Goal: Information Seeking & Learning: Learn about a topic

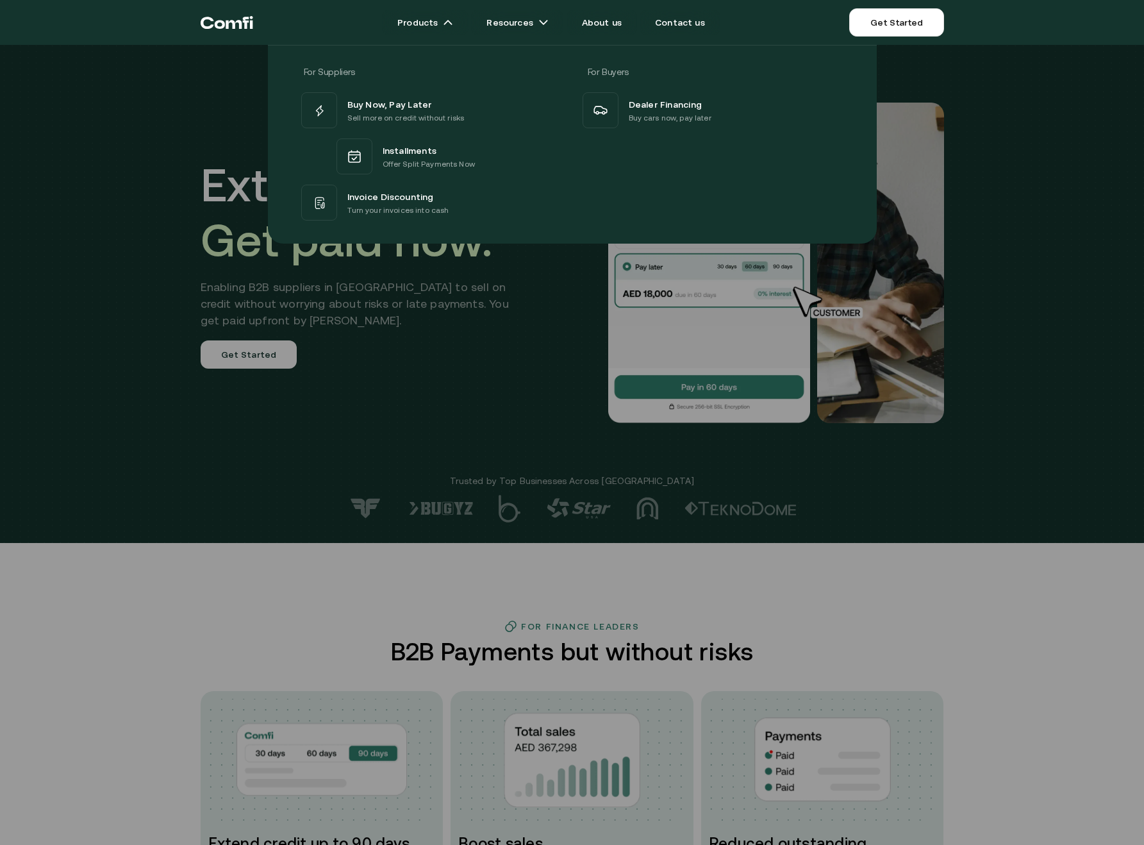
drag, startPoint x: 199, startPoint y: 206, endPoint x: 220, endPoint y: 205, distance: 21.2
click at [199, 206] on div "For Suppliers For Buyers Buy Now, Pay Later Sell more on credit without risks I…" at bounding box center [572, 139] width 1144 height 208
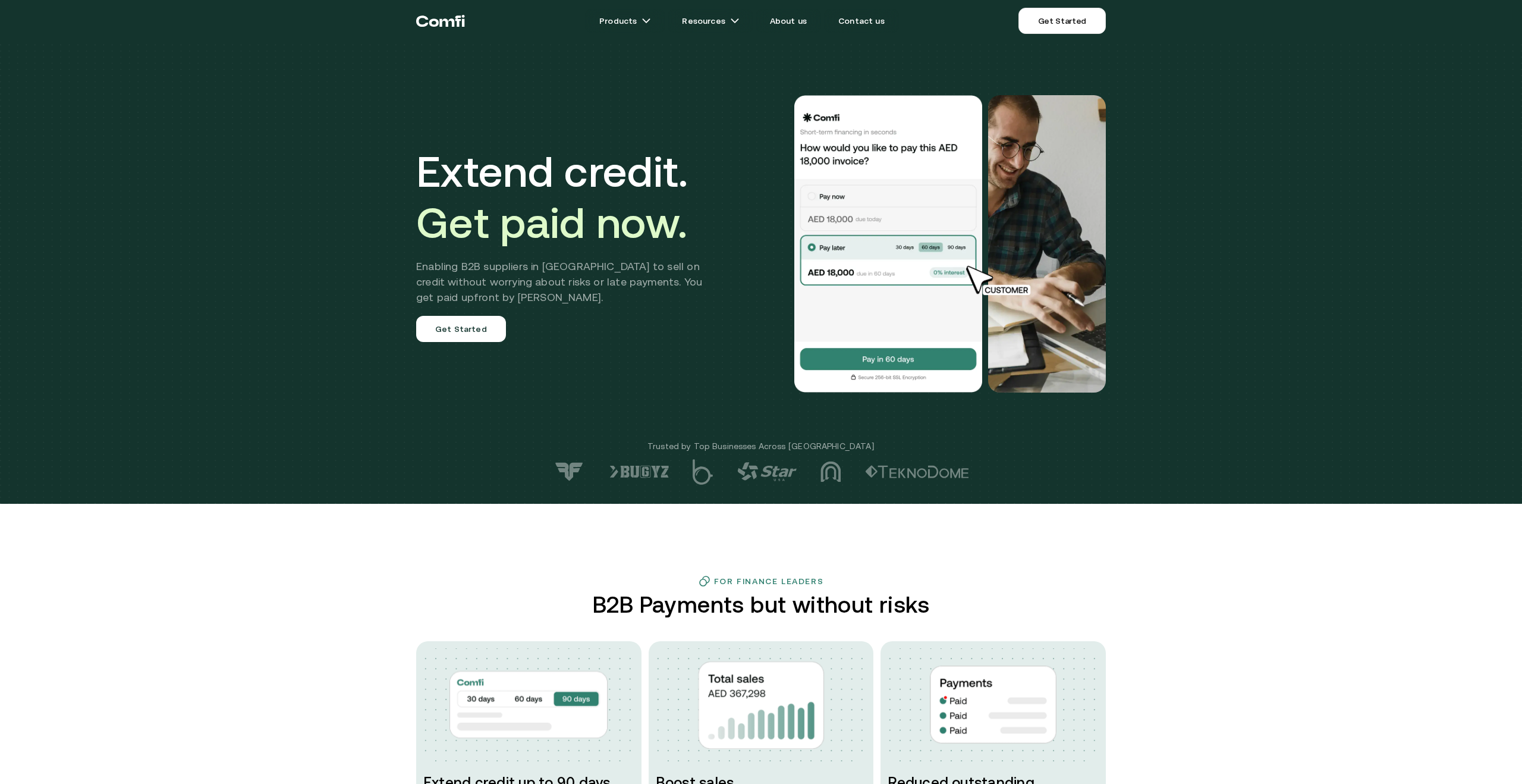
click at [533, 189] on h1 "Extend credit. Get paid now." at bounding box center [568, 197] width 303 height 102
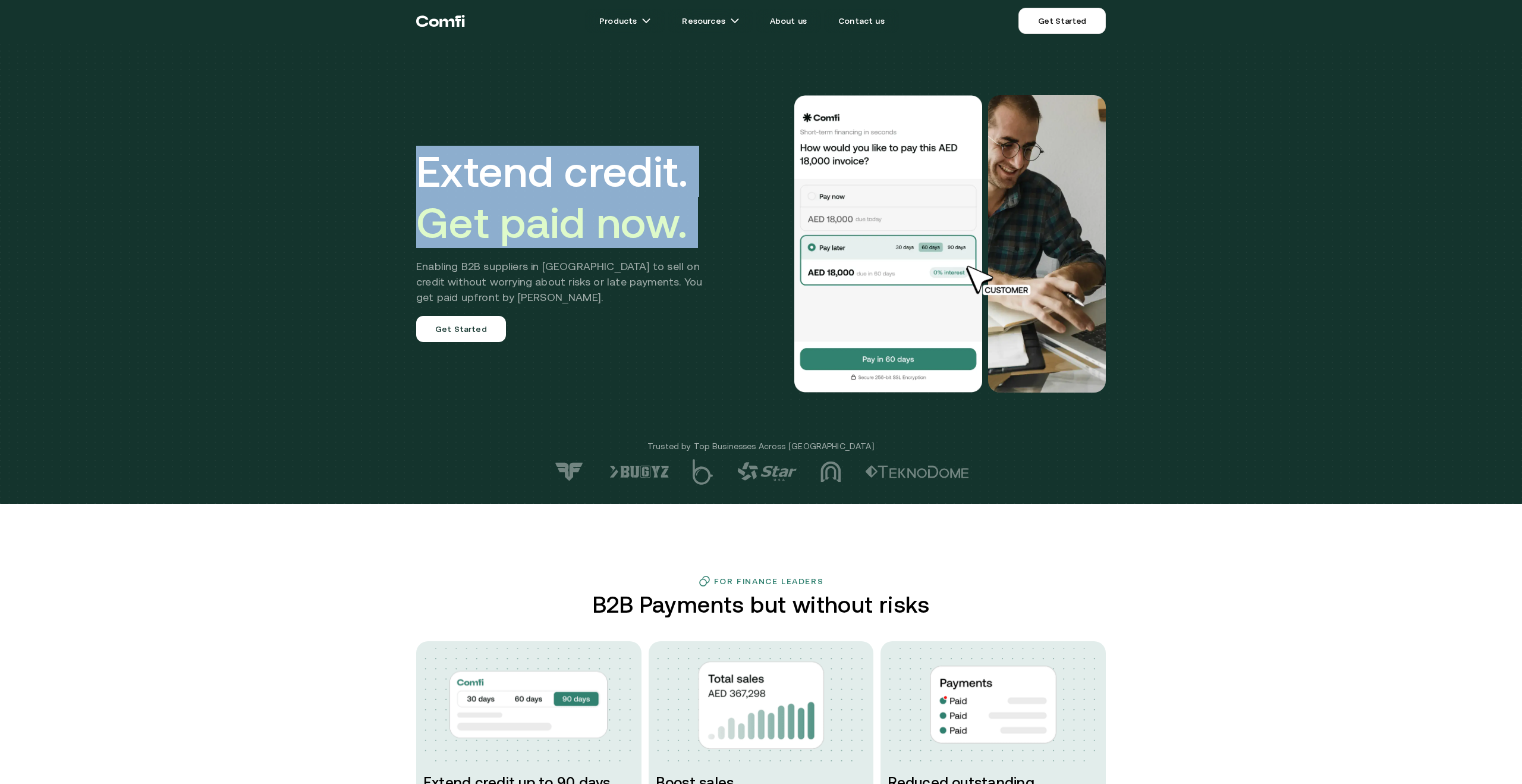
click at [533, 189] on h1 "Extend credit. Get paid now." at bounding box center [568, 197] width 303 height 102
click at [565, 193] on h1 "Extend credit. Get paid now." at bounding box center [568, 197] width 303 height 102
click at [564, 193] on h1 "Extend credit. Get paid now." at bounding box center [568, 197] width 303 height 102
click at [500, 221] on span "Get paid now." at bounding box center [552, 222] width 271 height 49
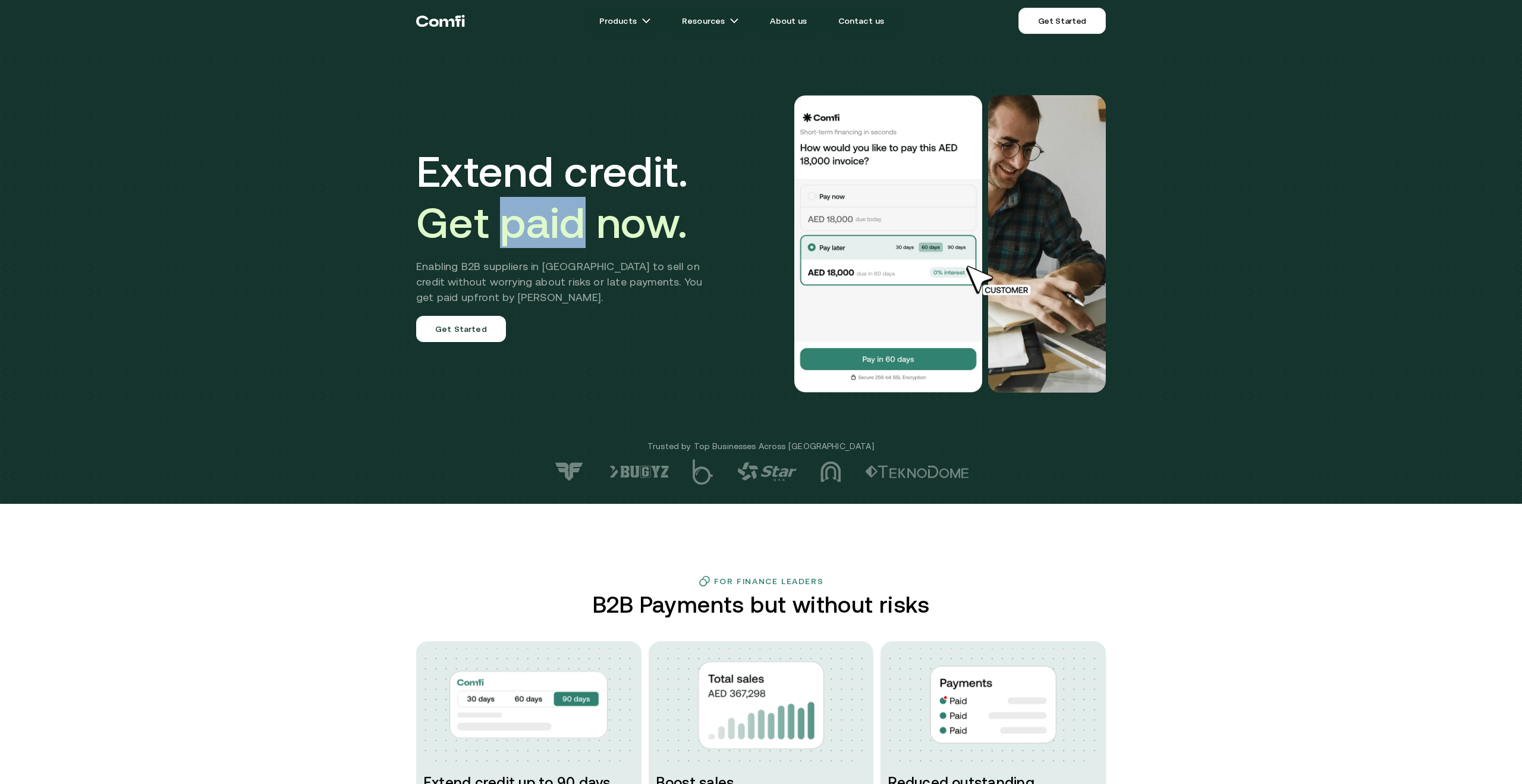
click at [500, 221] on span "Get paid now." at bounding box center [552, 222] width 271 height 49
click at [458, 231] on span "Get paid now." at bounding box center [552, 222] width 271 height 49
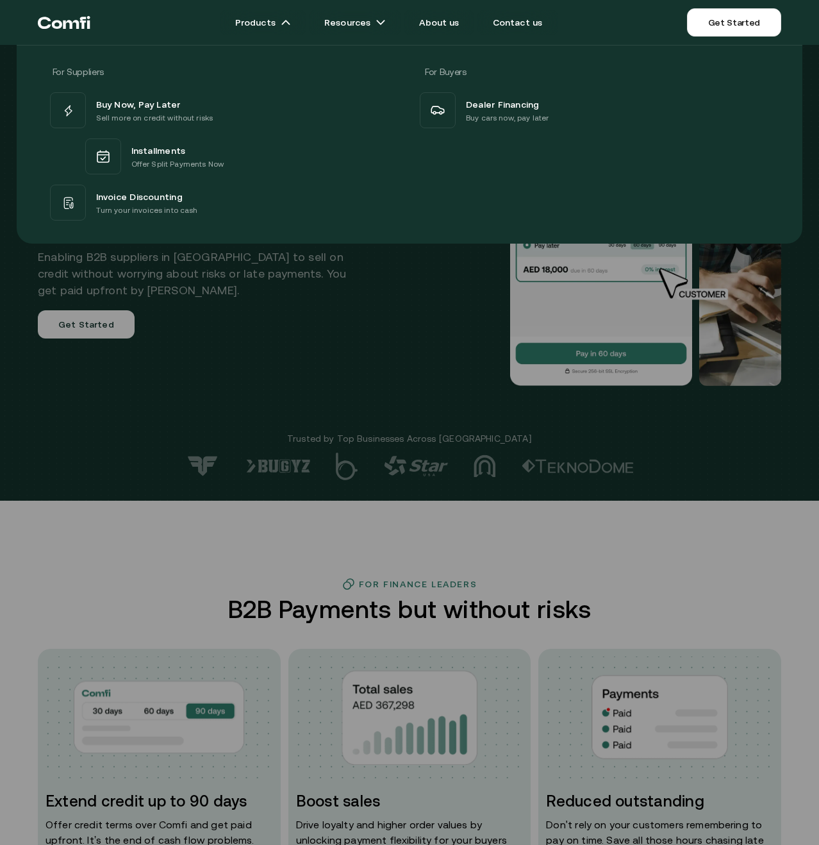
click at [447, 374] on div at bounding box center [409, 467] width 819 height 845
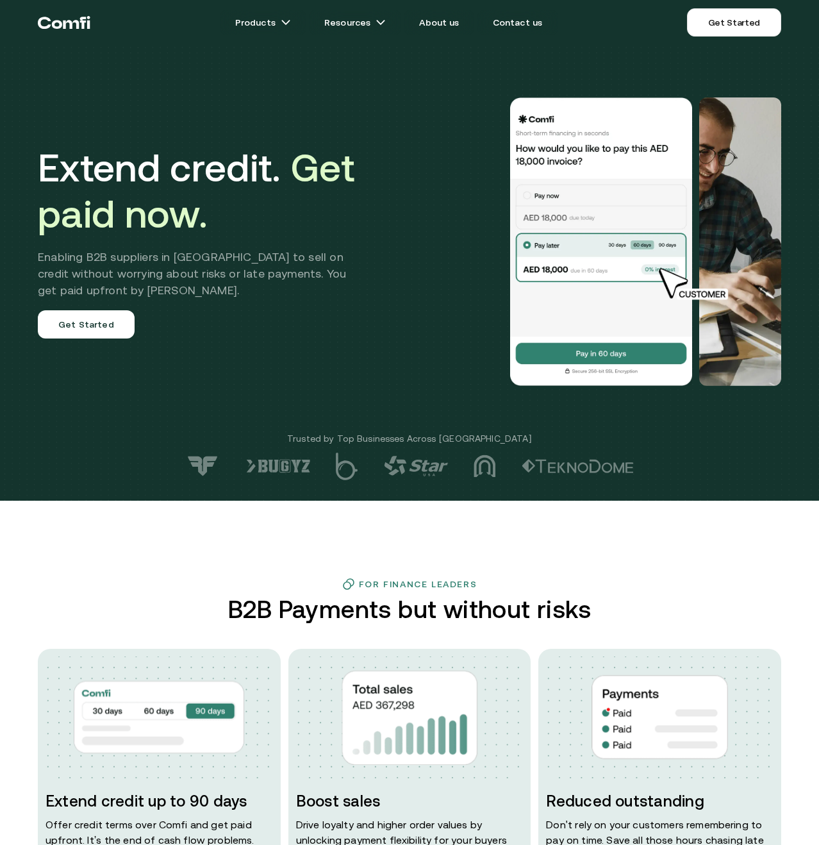
click at [247, 261] on h2 "Enabling B2B suppliers in MENA to sell on credit without worrying about risks o…" at bounding box center [201, 274] width 327 height 50
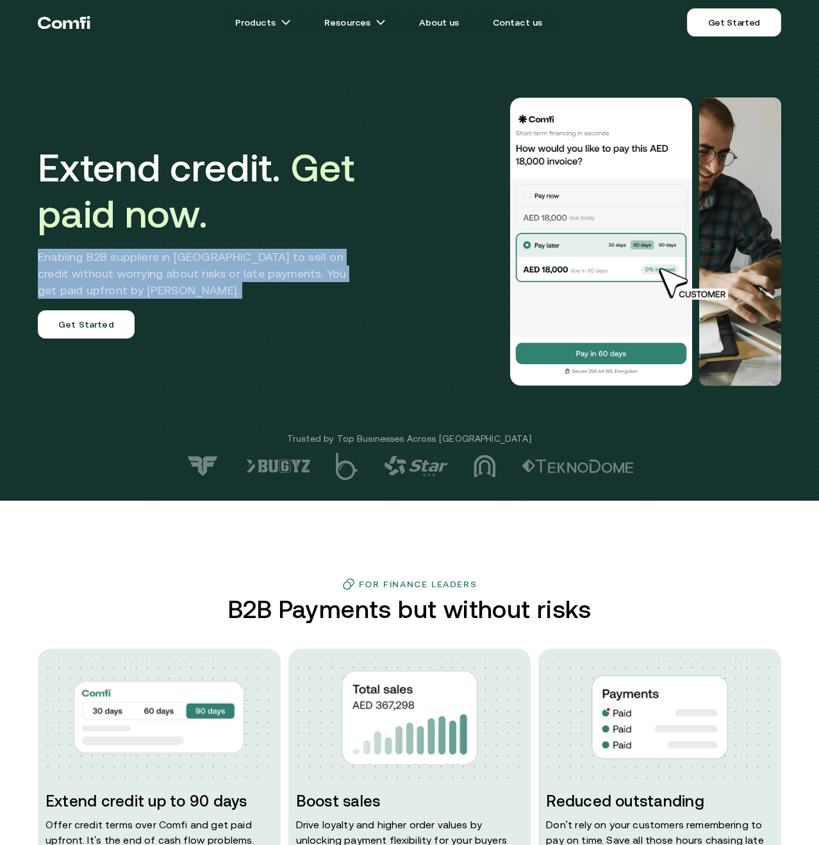
click at [247, 261] on h2 "Enabling B2B suppliers in MENA to sell on credit without worrying about risks o…" at bounding box center [201, 274] width 327 height 50
click at [275, 262] on h2 "Enabling B2B suppliers in MENA to sell on credit without worrying about risks o…" at bounding box center [201, 274] width 327 height 50
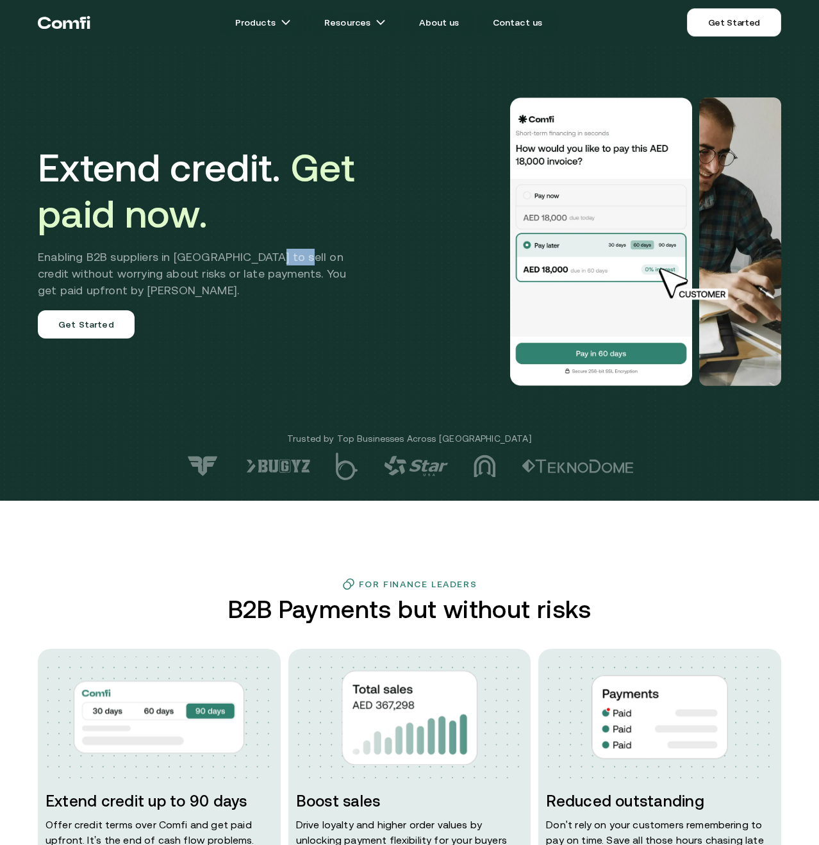
click at [275, 262] on h2 "Enabling B2B suppliers in MENA to sell on credit without worrying about risks o…" at bounding box center [201, 274] width 327 height 50
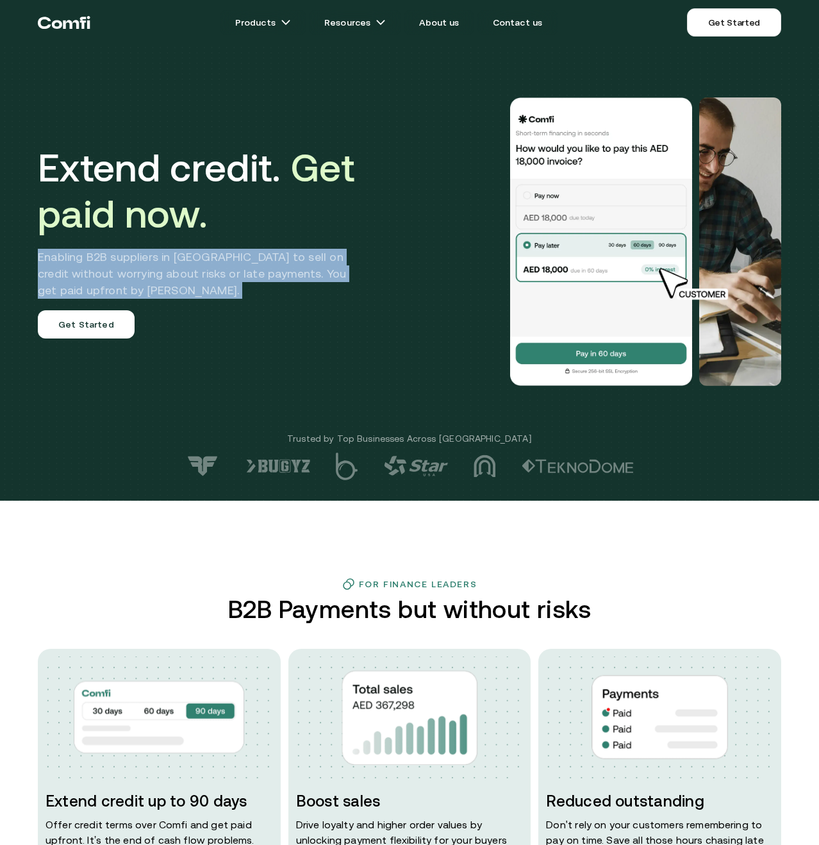
click at [276, 262] on h2 "Enabling B2B suppliers in MENA to sell on credit without worrying about risks o…" at bounding box center [201, 274] width 327 height 50
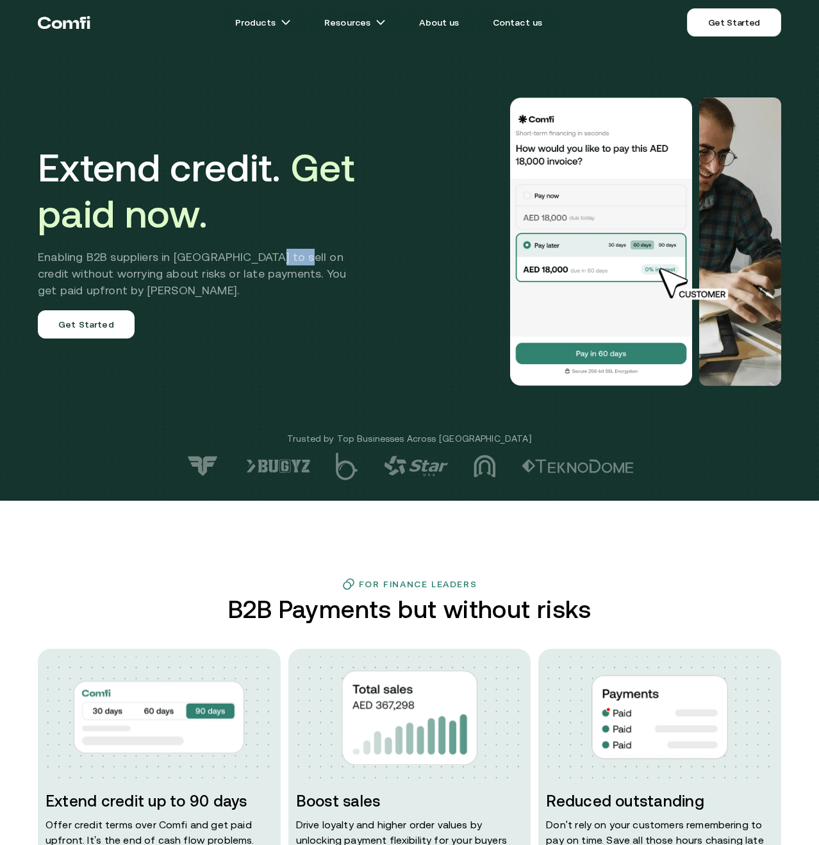
click at [276, 262] on h2 "Enabling B2B suppliers in MENA to sell on credit without worrying about risks o…" at bounding box center [201, 274] width 327 height 50
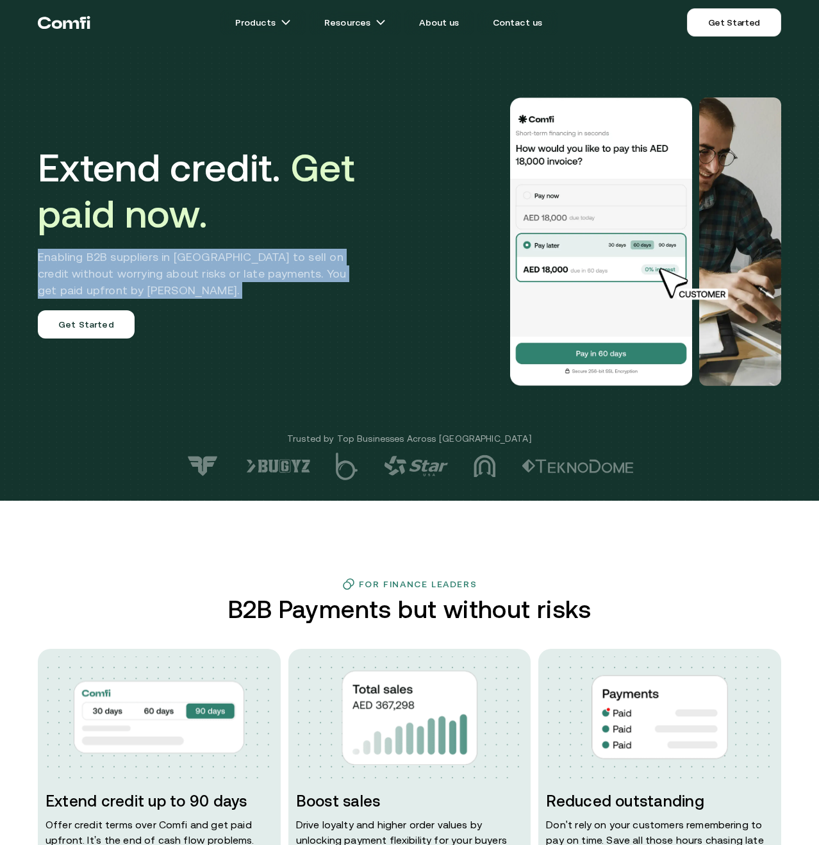
click at [276, 262] on h2 "Enabling B2B suppliers in MENA to sell on credit without worrying about risks o…" at bounding box center [201, 274] width 327 height 50
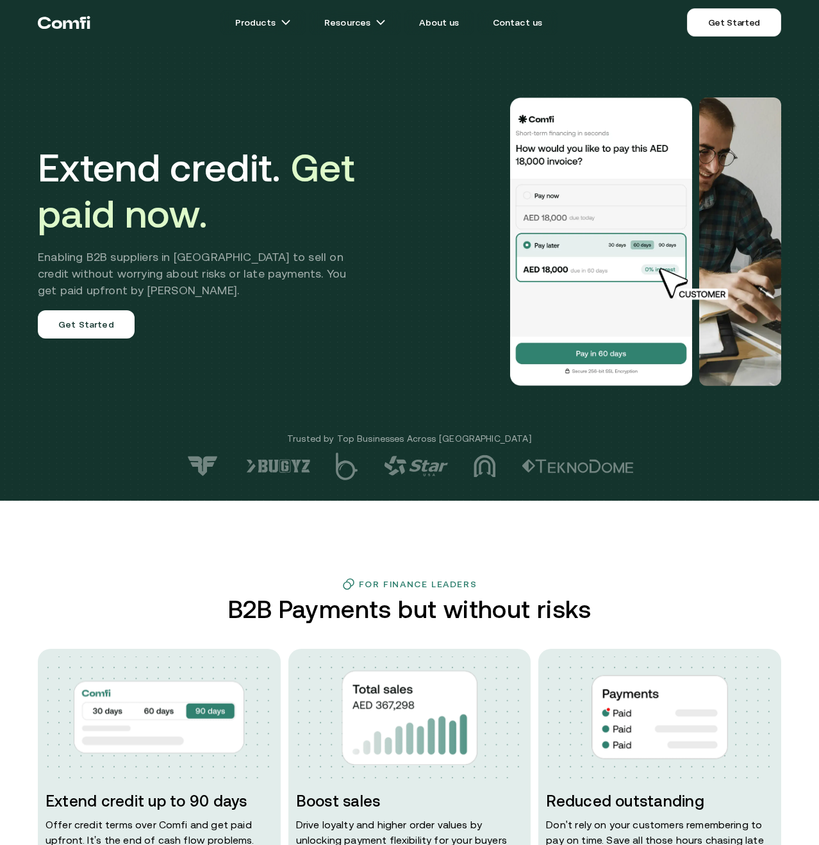
click at [275, 261] on h2 "Enabling B2B suppliers in MENA to sell on credit without worrying about risks o…" at bounding box center [201, 274] width 327 height 50
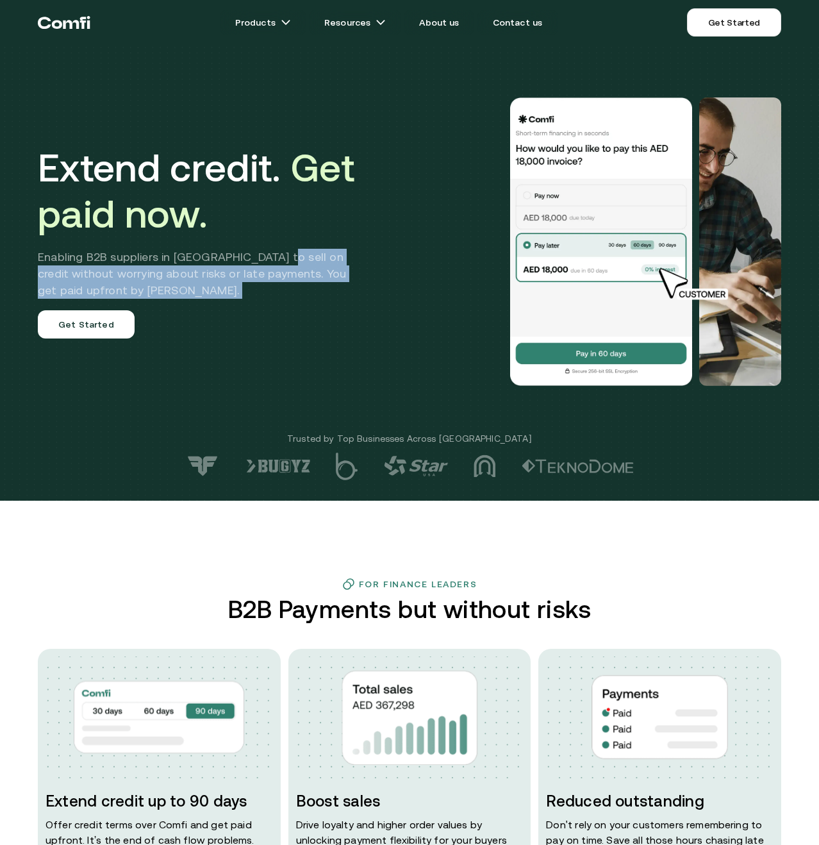
click at [275, 262] on h2 "Enabling B2B suppliers in MENA to sell on credit without worrying about risks o…" at bounding box center [201, 274] width 327 height 50
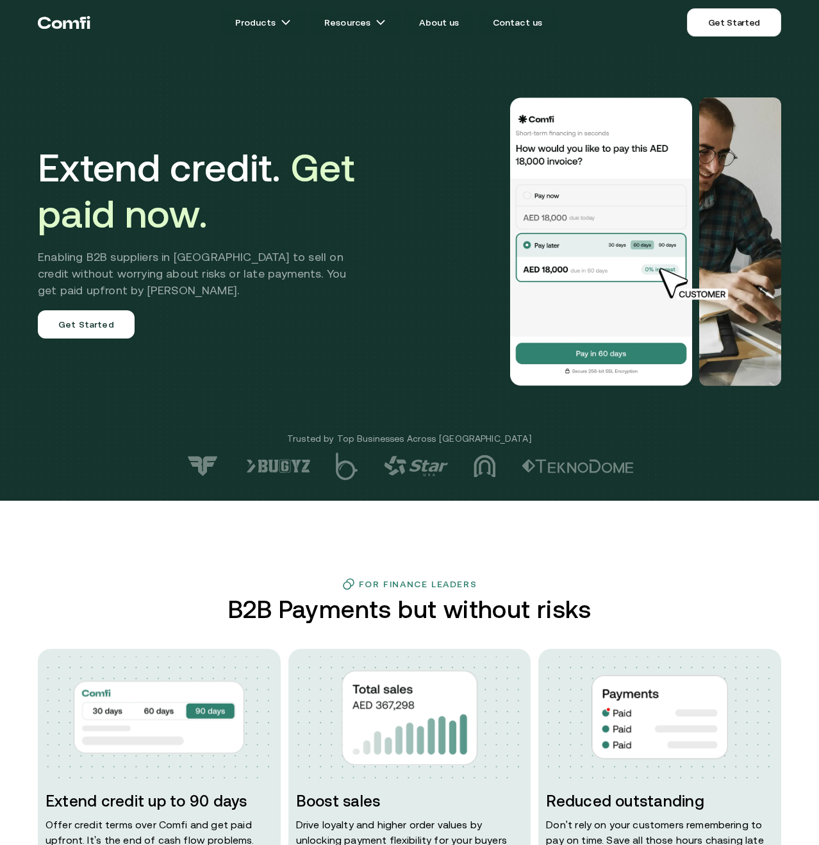
click at [270, 255] on h2 "Enabling B2B suppliers in MENA to sell on credit without worrying about risks o…" at bounding box center [201, 274] width 327 height 50
click at [320, 258] on h2 "Enabling B2B suppliers in MENA to sell on credit without worrying about risks o…" at bounding box center [201, 274] width 327 height 50
click at [251, 254] on h2 "Enabling B2B suppliers in MENA to sell on credit without worrying about risks o…" at bounding box center [201, 274] width 327 height 50
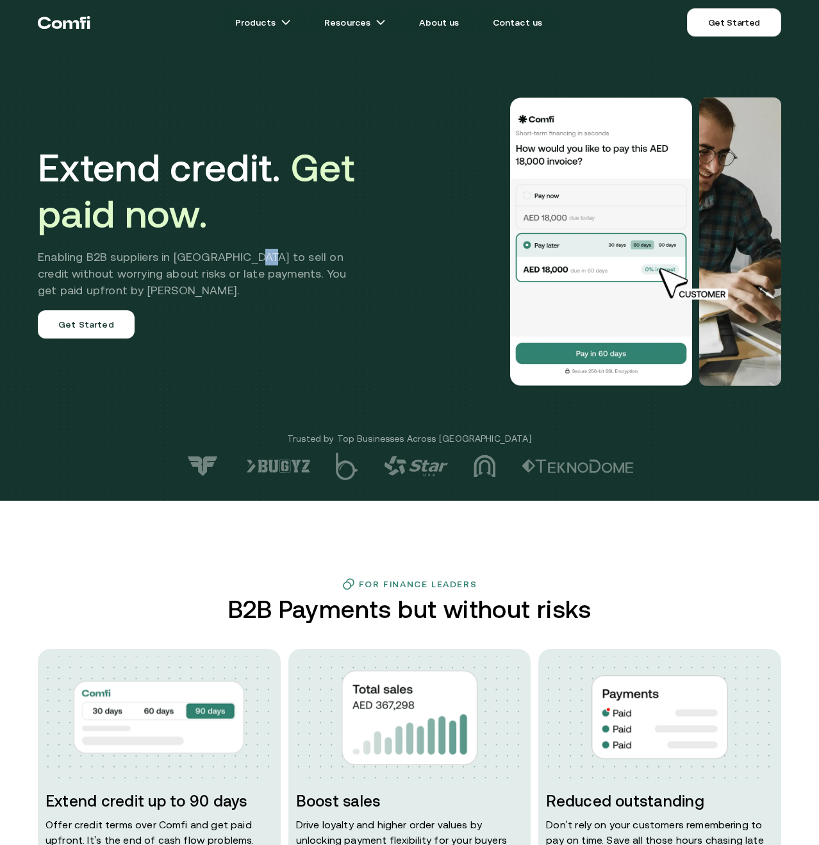
click at [251, 254] on h2 "Enabling B2B suppliers in MENA to sell on credit without worrying about risks o…" at bounding box center [201, 274] width 327 height 50
click at [279, 254] on h2 "Enabling B2B suppliers in MENA to sell on credit without worrying about risks o…" at bounding box center [201, 274] width 327 height 50
click at [324, 256] on h2 "Enabling B2B suppliers in MENA to sell on credit without worrying about risks o…" at bounding box center [201, 274] width 327 height 50
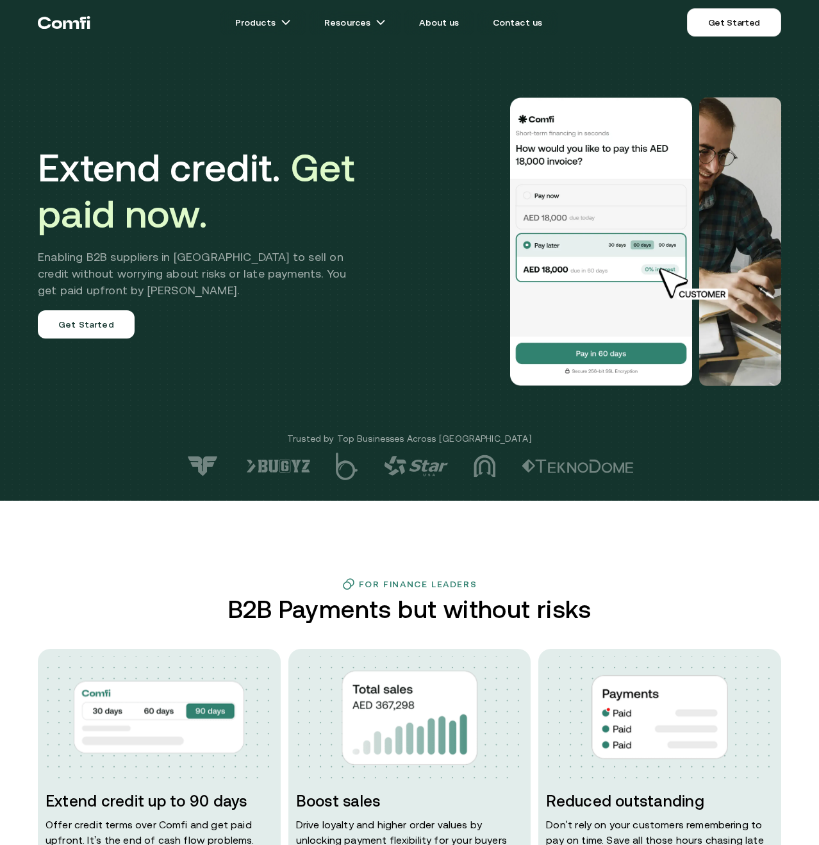
click at [128, 270] on h2 "Enabling B2B suppliers in MENA to sell on credit without worrying about risks o…" at bounding box center [201, 274] width 327 height 50
drag, startPoint x: 129, startPoint y: 270, endPoint x: 147, endPoint y: 272, distance: 18.0
click at [129, 270] on h2 "Enabling B2B suppliers in MENA to sell on credit without worrying about risks o…" at bounding box center [201, 274] width 327 height 50
click at [174, 270] on h2 "Enabling B2B suppliers in MENA to sell on credit without worrying about risks o…" at bounding box center [201, 274] width 327 height 50
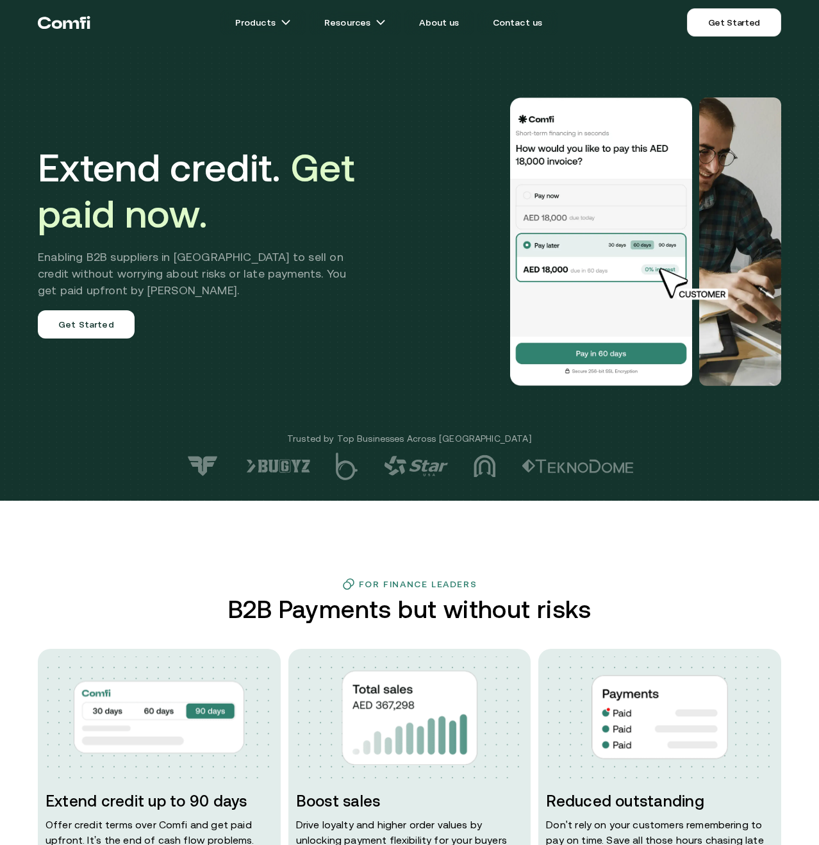
click at [190, 272] on h2 "Enabling B2B suppliers in MENA to sell on credit without worrying about risks o…" at bounding box center [201, 274] width 327 height 50
click at [191, 272] on h2 "Enabling B2B suppliers in MENA to sell on credit without worrying about risks o…" at bounding box center [201, 274] width 327 height 50
click at [260, 272] on h2 "Enabling B2B suppliers in MENA to sell on credit without worrying about risks o…" at bounding box center [201, 274] width 327 height 50
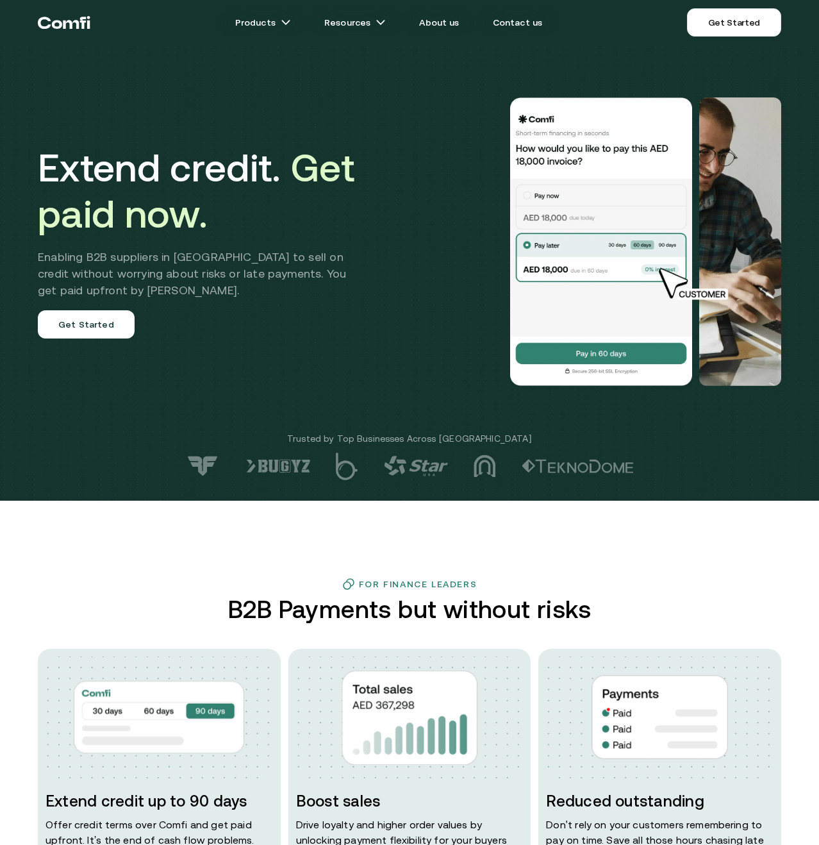
click at [281, 273] on h2 "Enabling B2B suppliers in MENA to sell on credit without worrying about risks o…" at bounding box center [201, 274] width 327 height 50
click at [299, 274] on h2 "Enabling B2B suppliers in MENA to sell on credit without worrying about risks o…" at bounding box center [201, 274] width 327 height 50
click at [324, 274] on h2 "Enabling B2B suppliers in MENA to sell on credit without worrying about risks o…" at bounding box center [201, 274] width 327 height 50
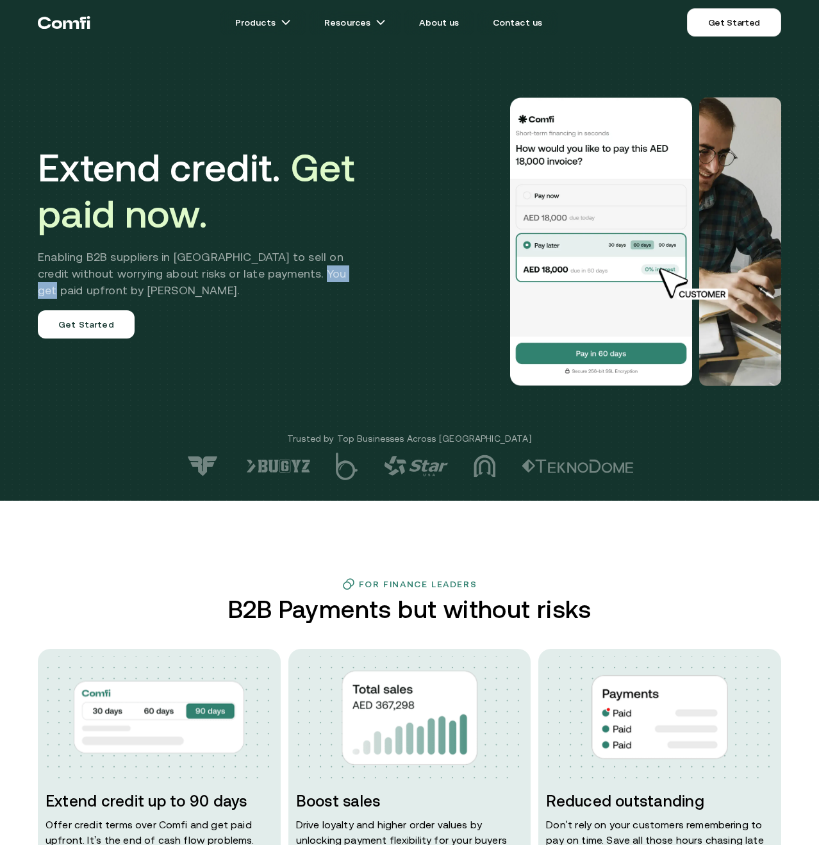
click at [324, 274] on h2 "Enabling B2B suppliers in MENA to sell on credit without worrying about risks o…" at bounding box center [201, 274] width 327 height 50
click at [351, 275] on h2 "Enabling B2B suppliers in MENA to sell on credit without worrying about risks o…" at bounding box center [201, 274] width 327 height 50
click at [53, 290] on h2 "Enabling B2B suppliers in MENA to sell on credit without worrying about risks o…" at bounding box center [201, 274] width 327 height 50
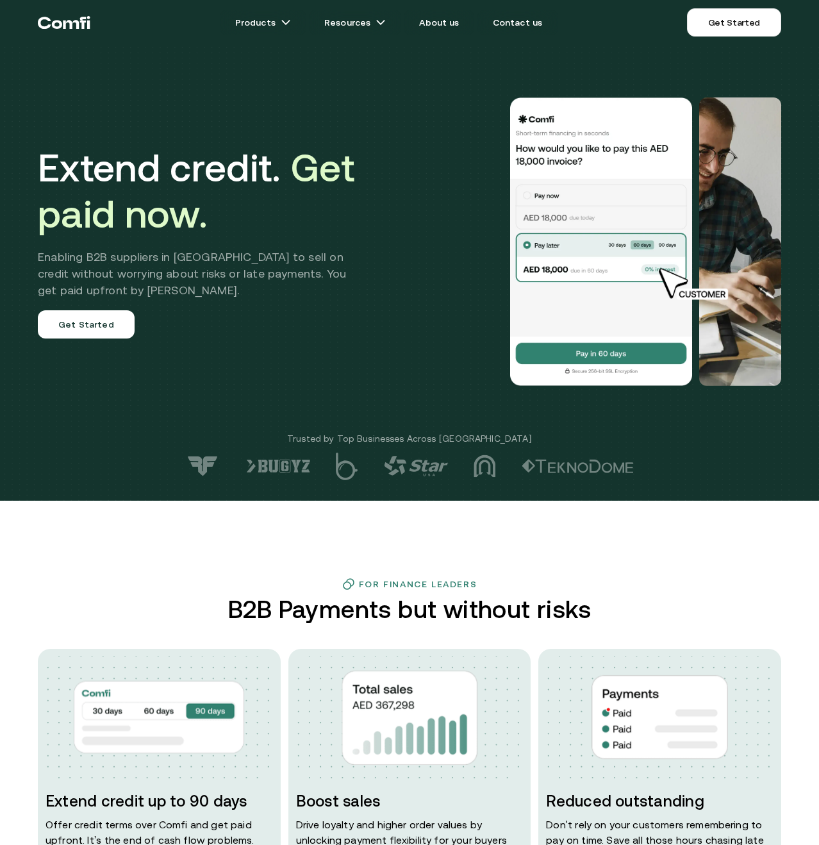
click at [62, 261] on h2 "Enabling B2B suppliers in MENA to sell on credit without worrying about risks o…" at bounding box center [201, 274] width 327 height 50
click at [110, 250] on h2 "Enabling B2B suppliers in MENA to sell on credit without worrying about risks o…" at bounding box center [201, 274] width 327 height 50
click at [152, 255] on h2 "Enabling B2B suppliers in MENA to sell on credit without worrying about risks o…" at bounding box center [201, 274] width 327 height 50
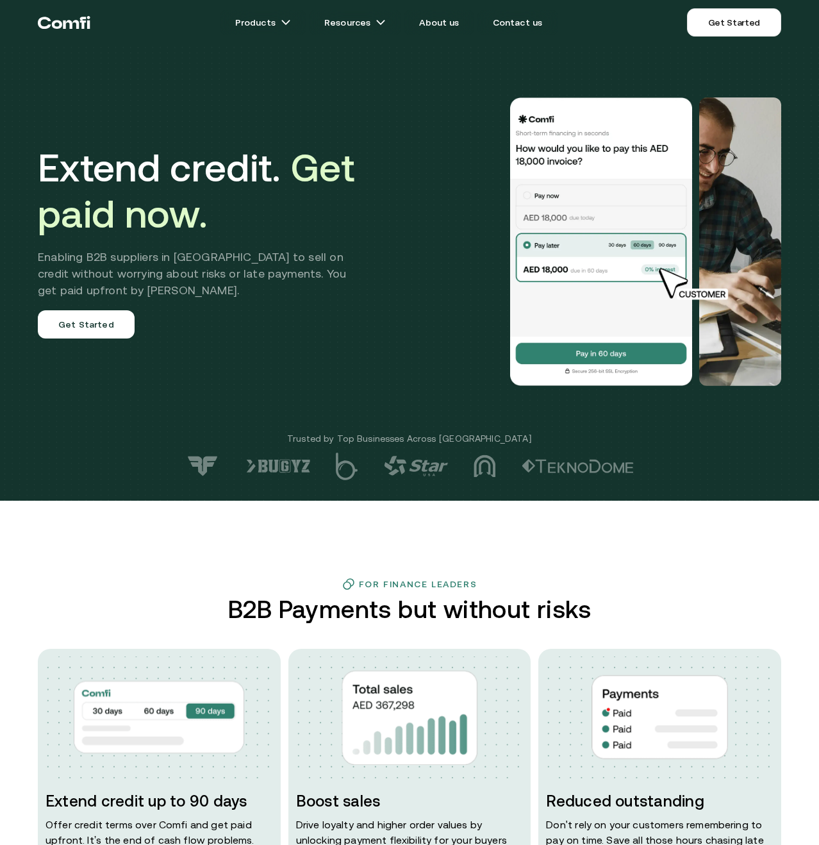
click at [181, 259] on h2 "Enabling B2B suppliers in MENA to sell on credit without worrying about risks o…" at bounding box center [201, 274] width 327 height 50
click at [180, 260] on h2 "Enabling B2B suppliers in MENA to sell on credit without worrying about risks o…" at bounding box center [201, 274] width 327 height 50
click at [229, 334] on div "Extend credit. Get paid now. Enabling B2B suppliers in MENA to sell on credit w…" at bounding box center [201, 242] width 327 height 194
click at [181, 258] on h2 "Enabling B2B suppliers in MENA to sell on credit without worrying about risks o…" at bounding box center [201, 274] width 327 height 50
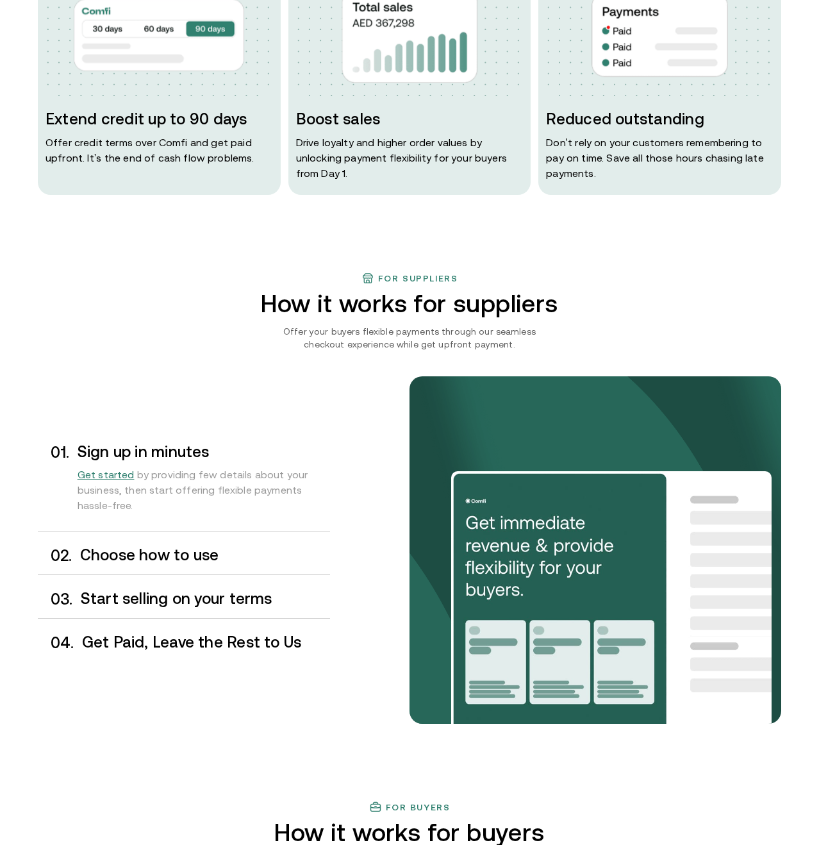
scroll to position [888, 0]
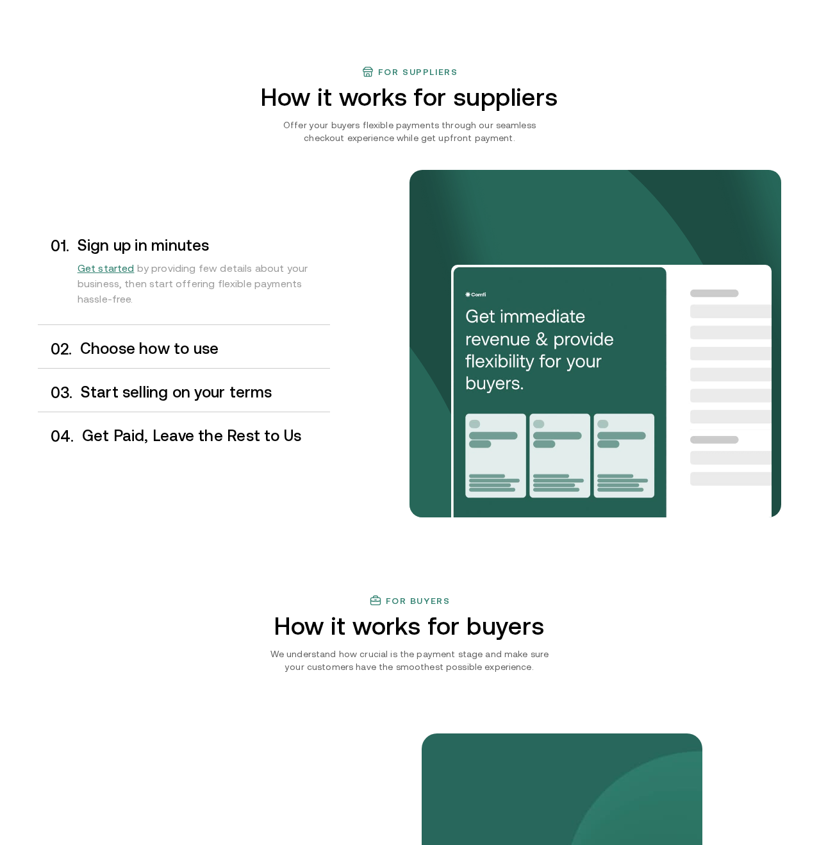
click at [226, 434] on h3 "Get Paid, Leave the Rest to Us" at bounding box center [206, 435] width 248 height 17
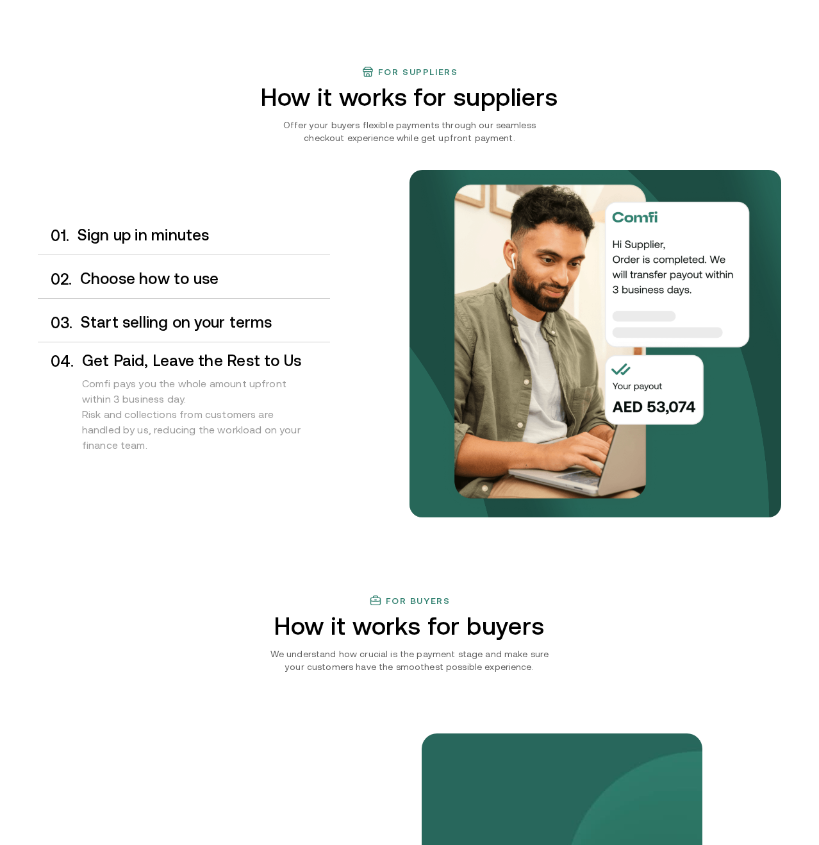
click at [201, 321] on h3 "Start selling on your terms" at bounding box center [205, 322] width 249 height 17
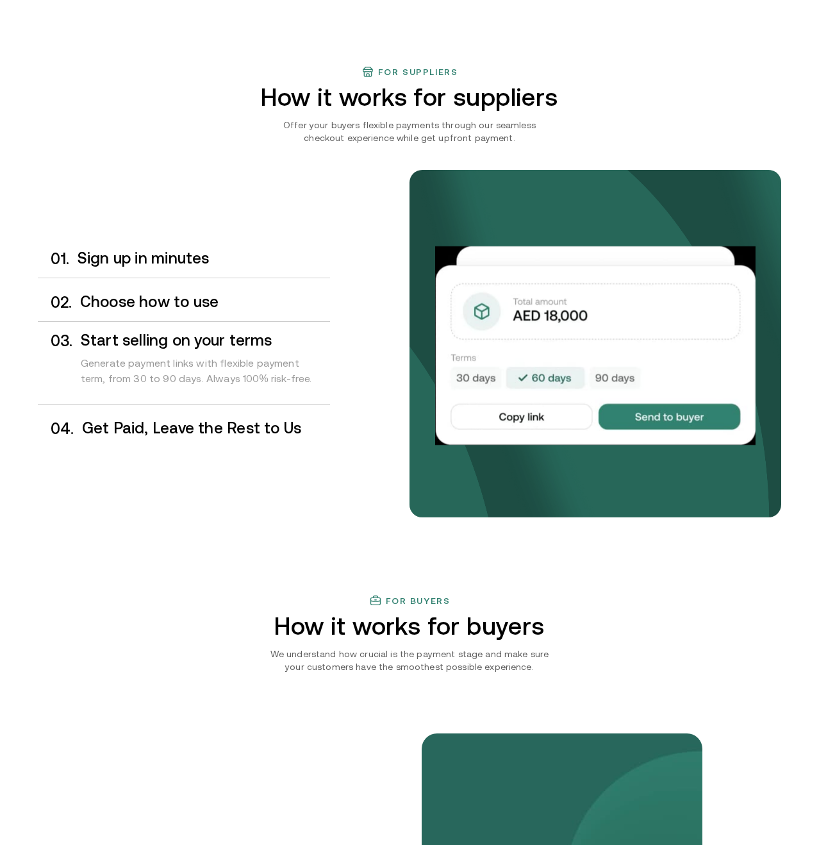
click at [198, 308] on h3 "Choose how to use" at bounding box center [205, 301] width 250 height 17
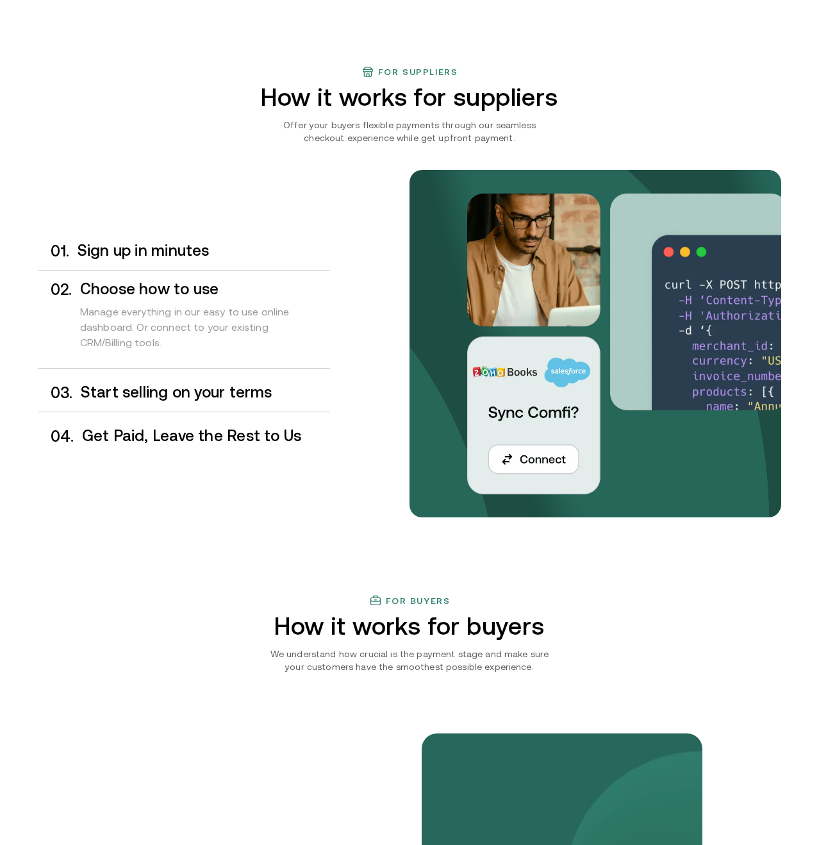
click at [174, 260] on div "0 1 . Sign up in minutes" at bounding box center [184, 251] width 292 height 38
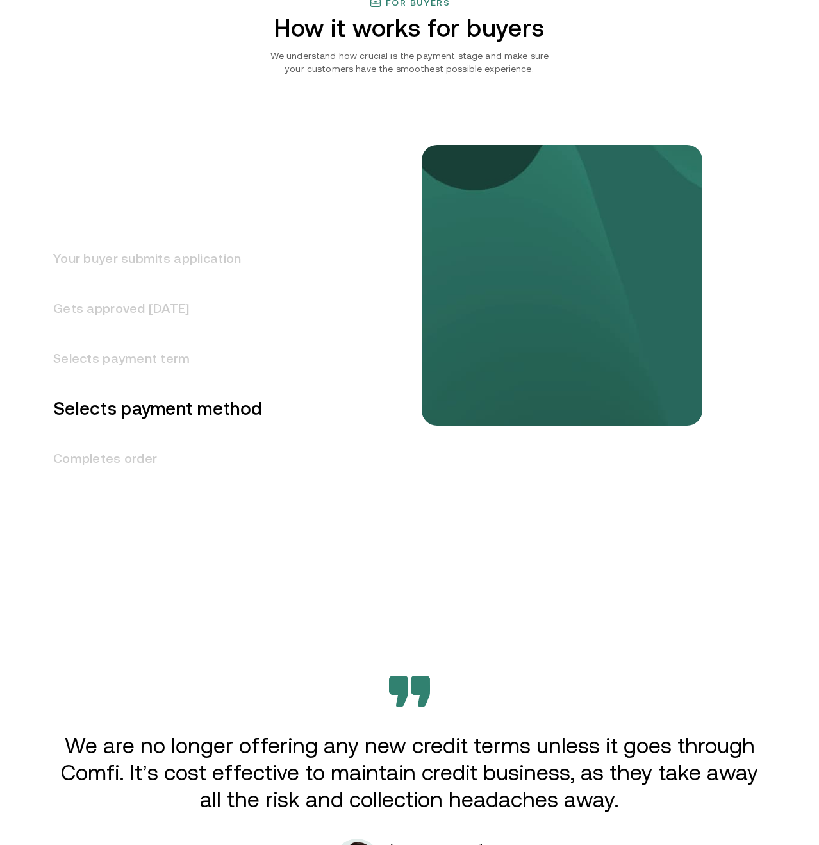
scroll to position [1476, 0]
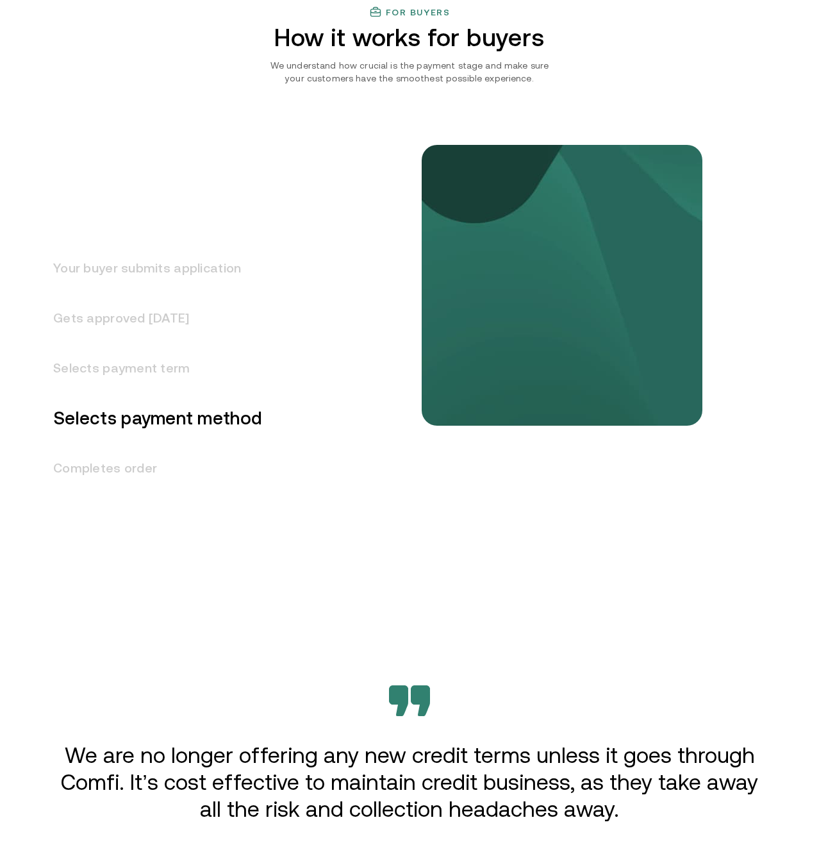
click at [133, 468] on h3 "Completes order" at bounding box center [150, 468] width 224 height 50
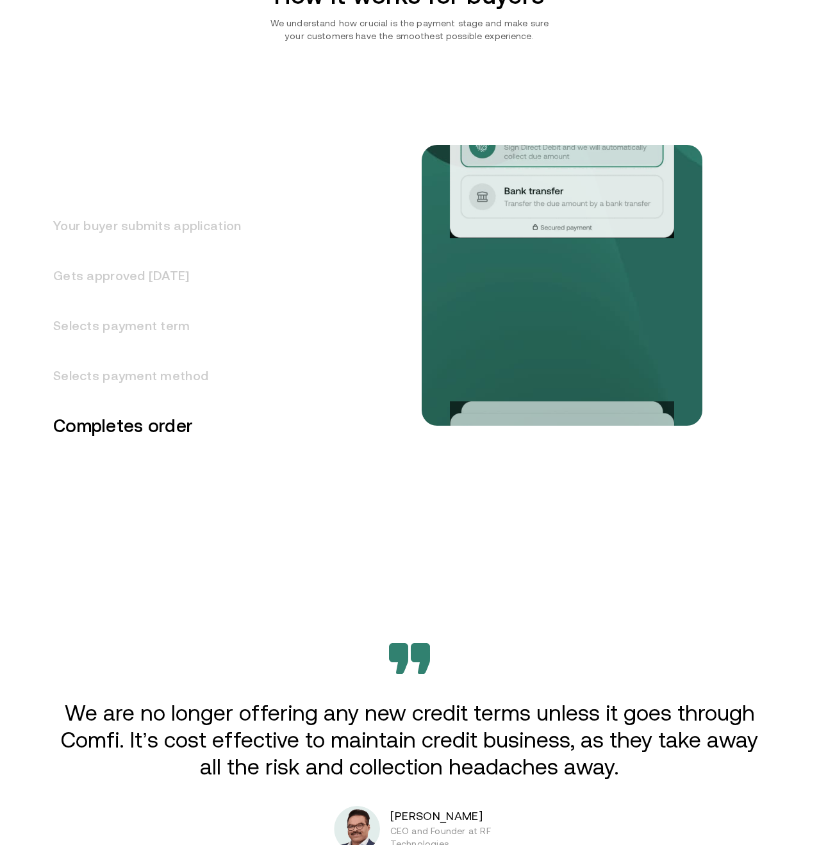
scroll to position [1523, 0]
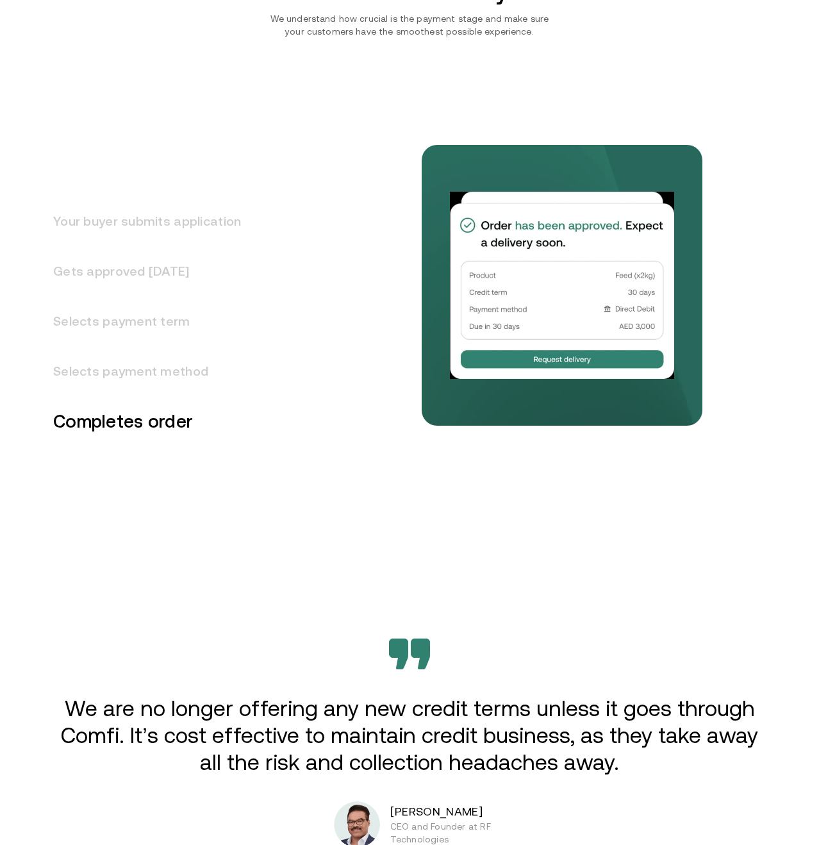
click at [142, 330] on h3 "Selects payment term" at bounding box center [139, 321] width 203 height 50
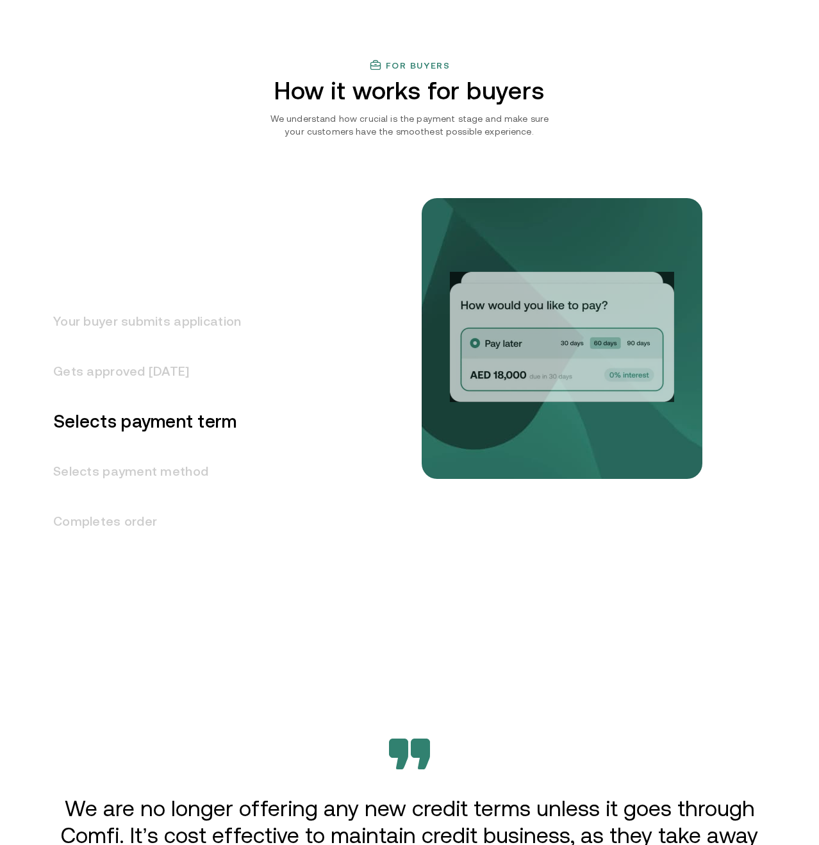
click at [149, 370] on h3 "Gets approved in 1 day" at bounding box center [139, 371] width 203 height 50
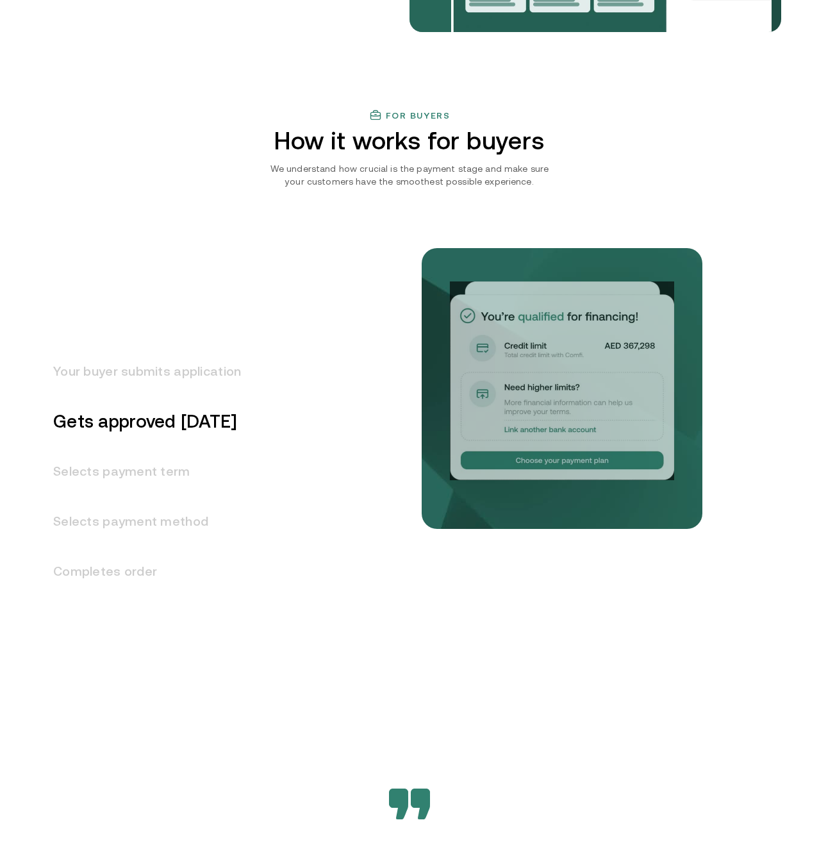
click at [151, 367] on h3 "Your buyer submits application" at bounding box center [139, 371] width 203 height 50
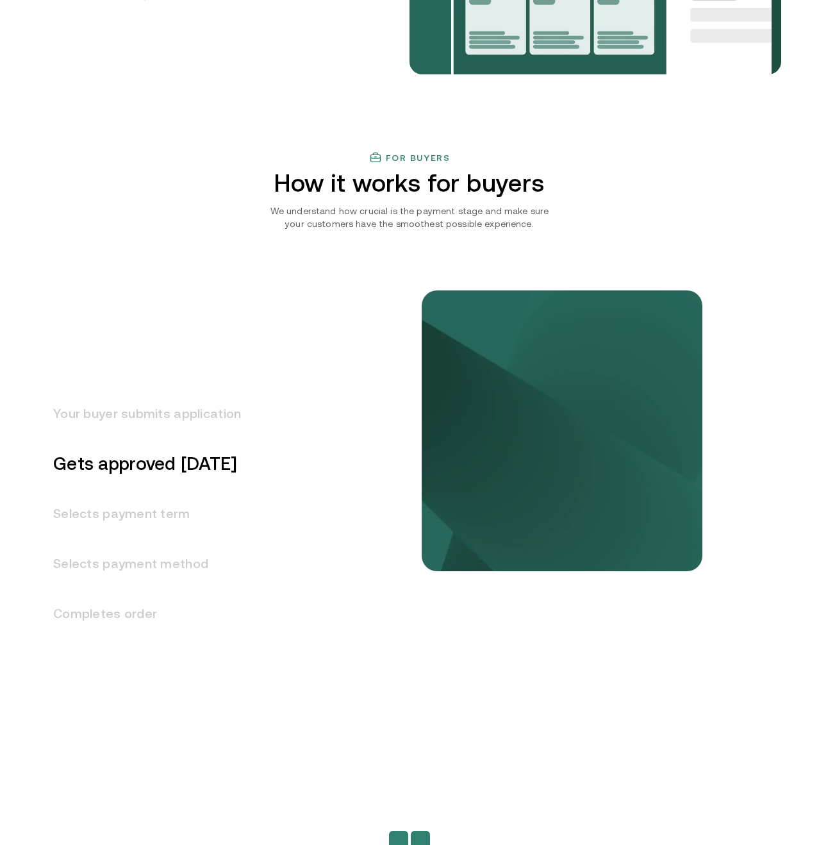
scroll to position [1323, 0]
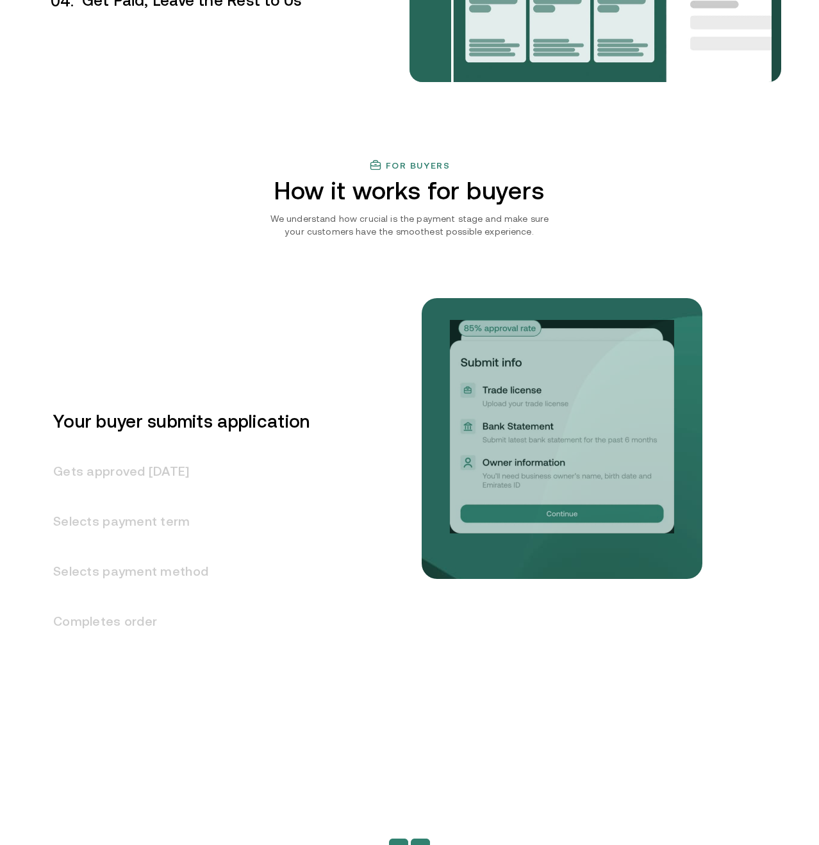
click at [146, 445] on h3 "Your buyer submits application" at bounding box center [174, 421] width 272 height 50
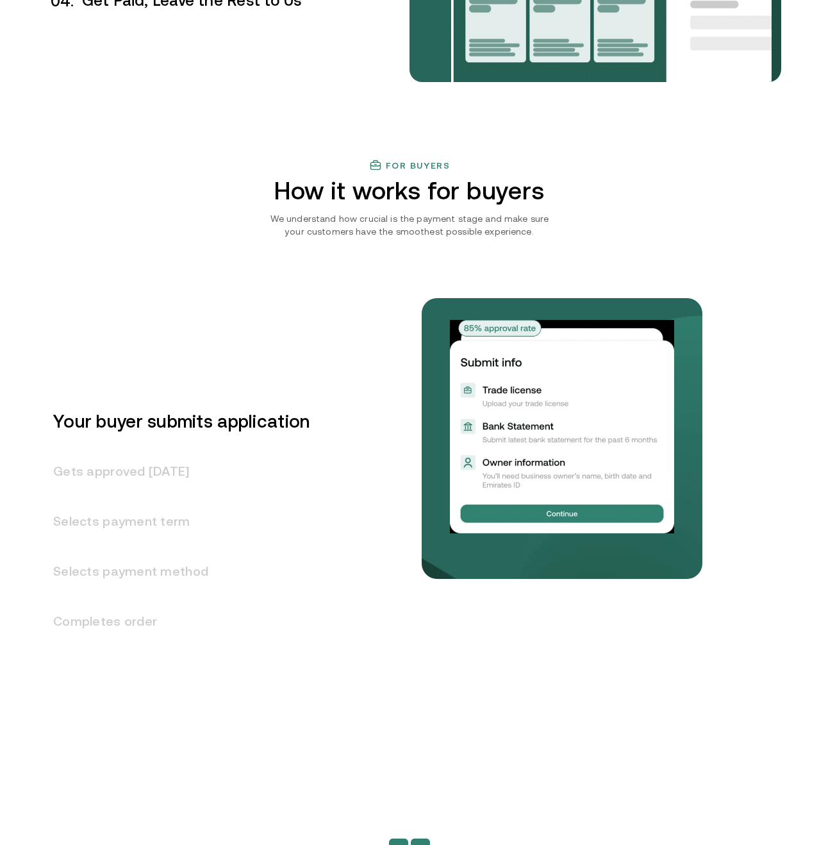
click at [153, 465] on h3 "Gets approved in 1 day" at bounding box center [174, 471] width 272 height 50
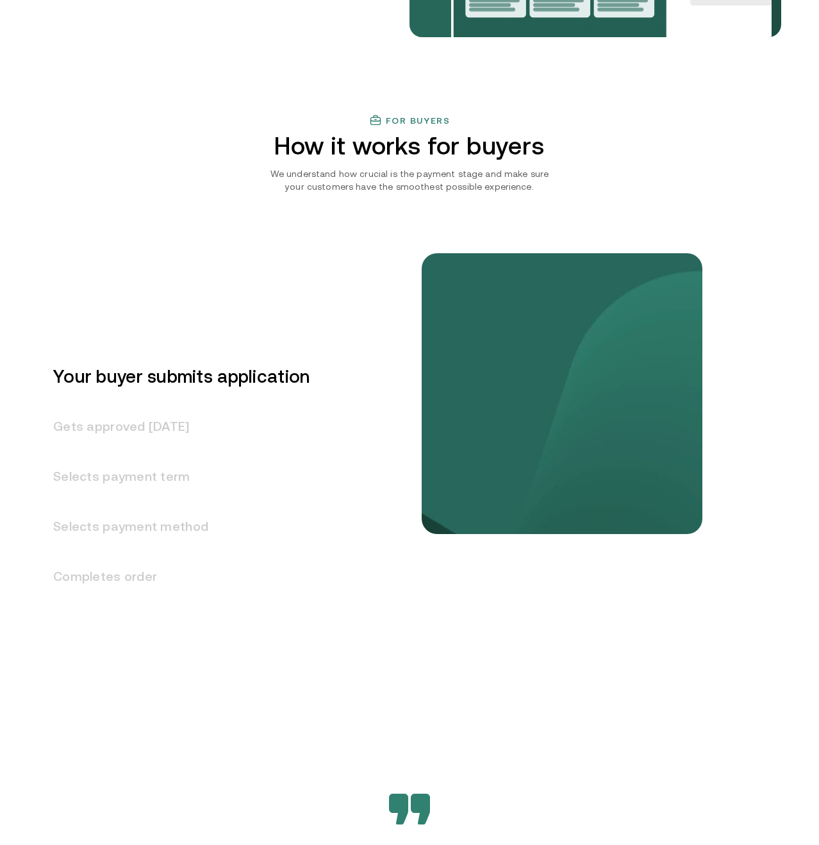
scroll to position [1373, 0]
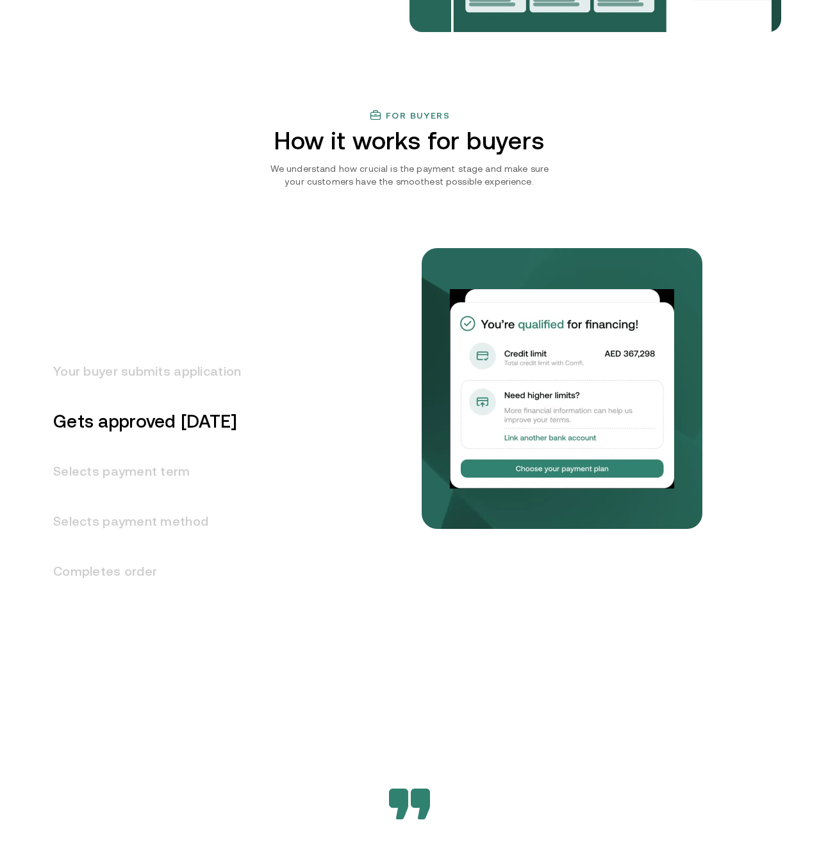
click at [158, 468] on h3 "Selects payment term" at bounding box center [139, 471] width 203 height 50
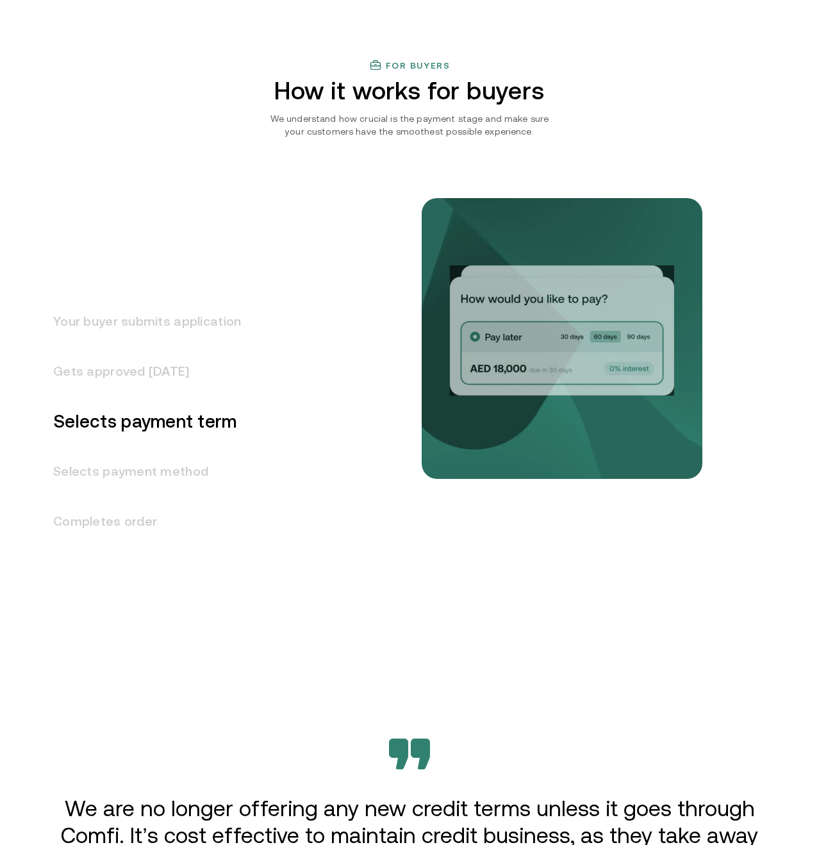
click at [159, 465] on h3 "Selects payment method" at bounding box center [139, 471] width 203 height 50
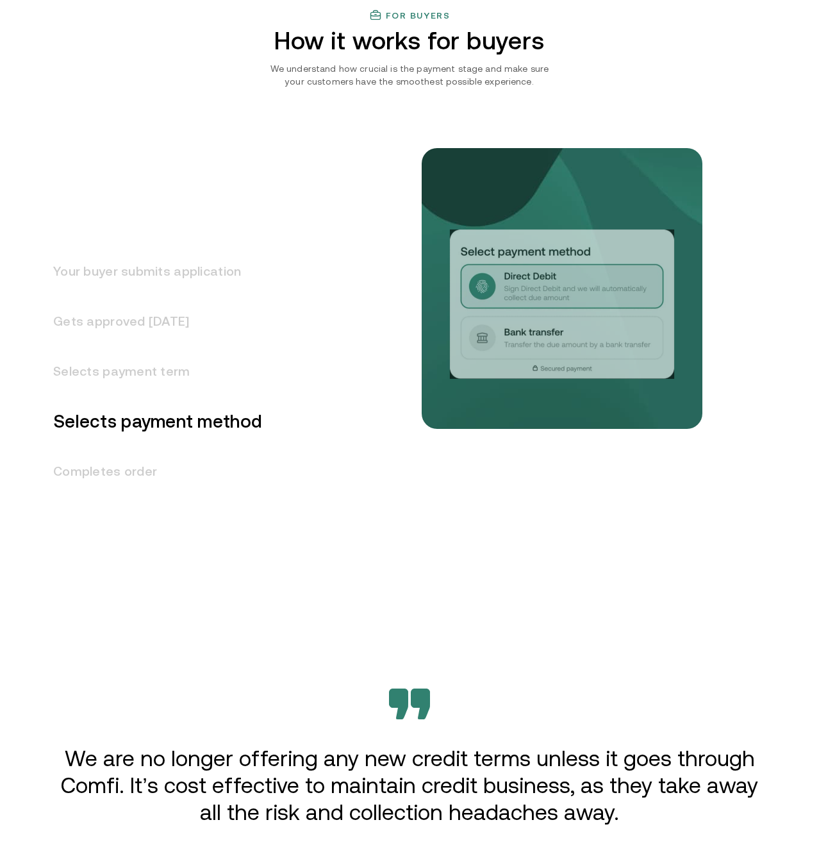
click at [159, 465] on h3 "Completes order" at bounding box center [150, 471] width 224 height 50
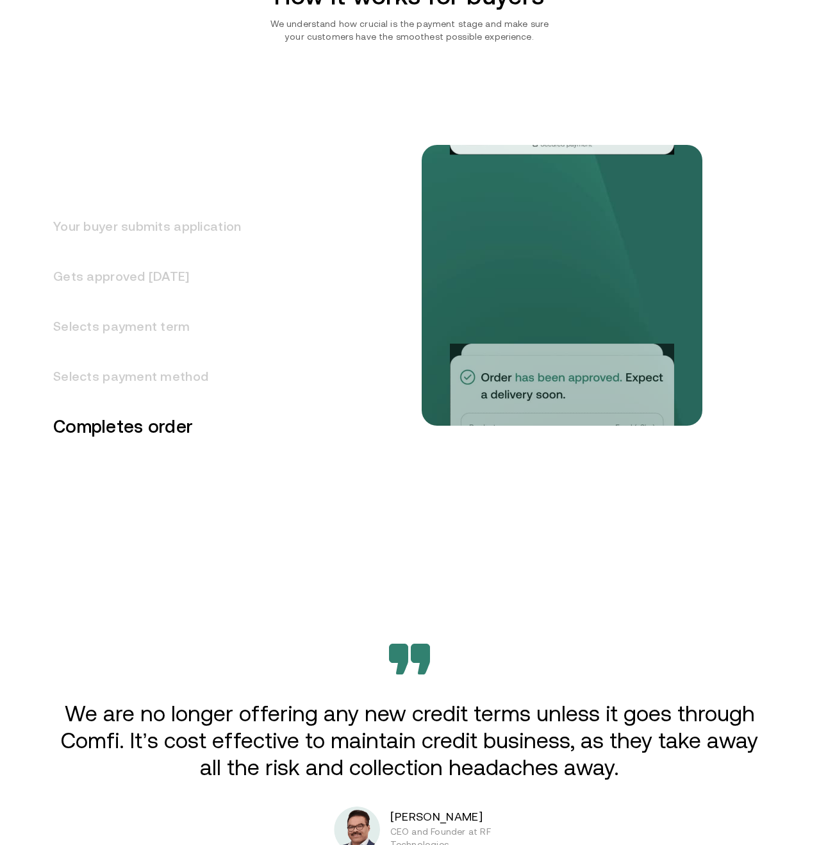
scroll to position [1523, 0]
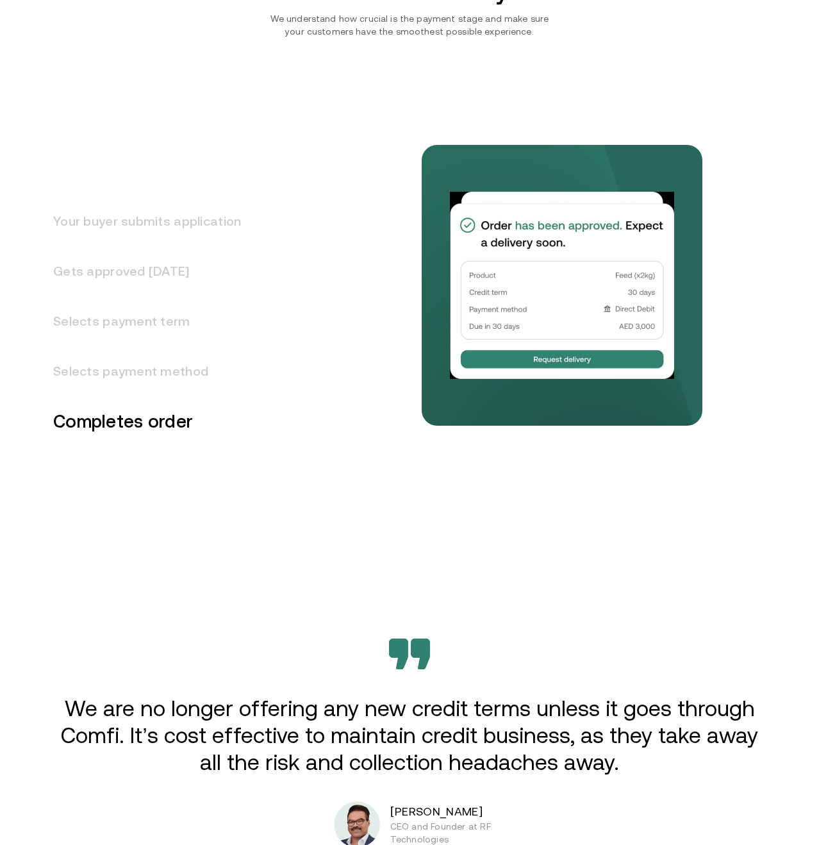
click at [147, 379] on h3 "Selects payment method" at bounding box center [139, 371] width 203 height 50
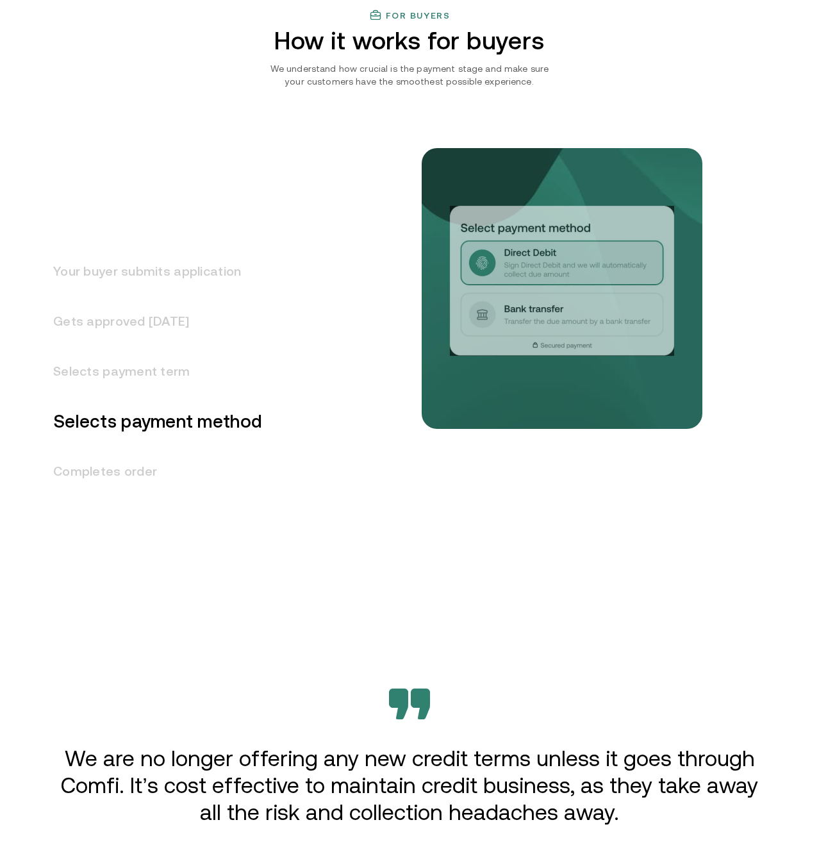
click at [156, 363] on h3 "Selects payment term" at bounding box center [150, 371] width 224 height 50
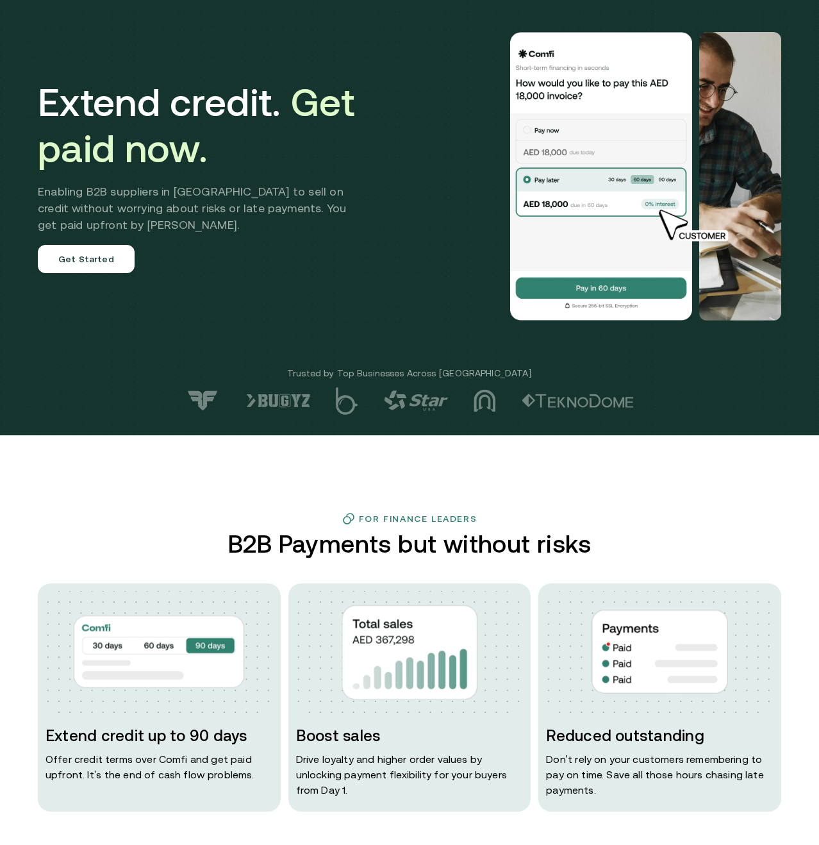
scroll to position [0, 0]
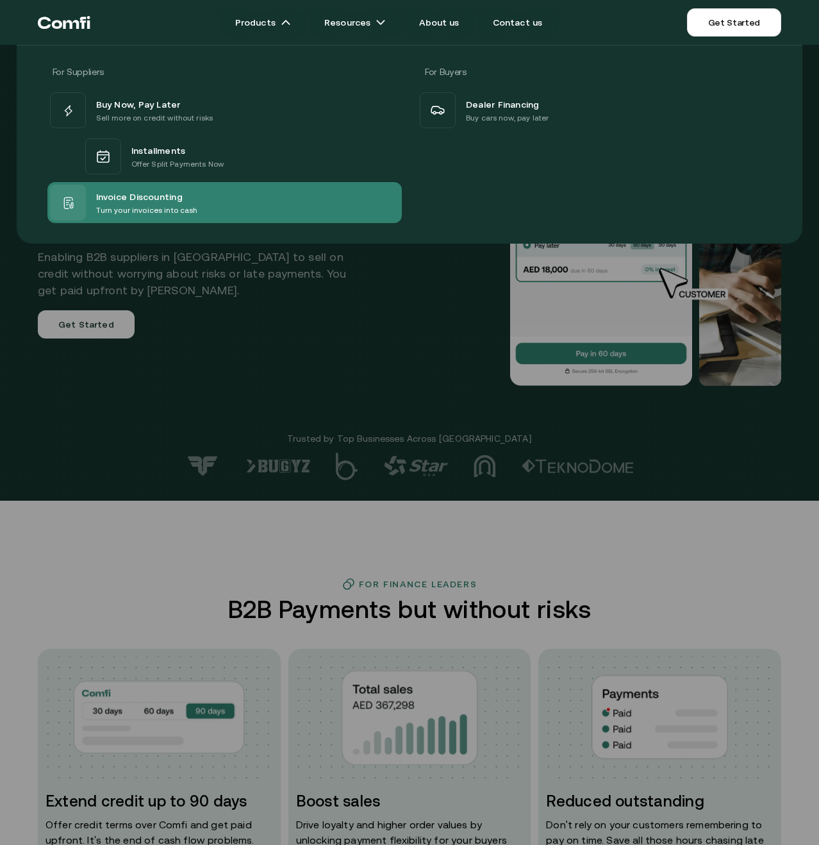
click at [163, 210] on p "Turn your invoices into cash" at bounding box center [147, 210] width 102 height 13
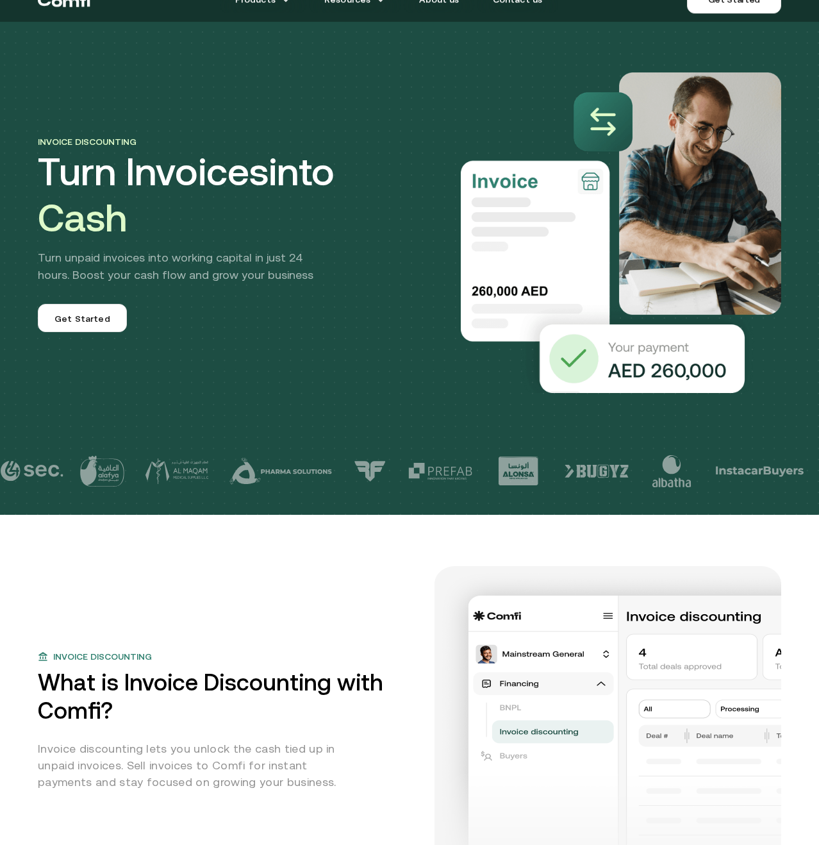
scroll to position [28, 0]
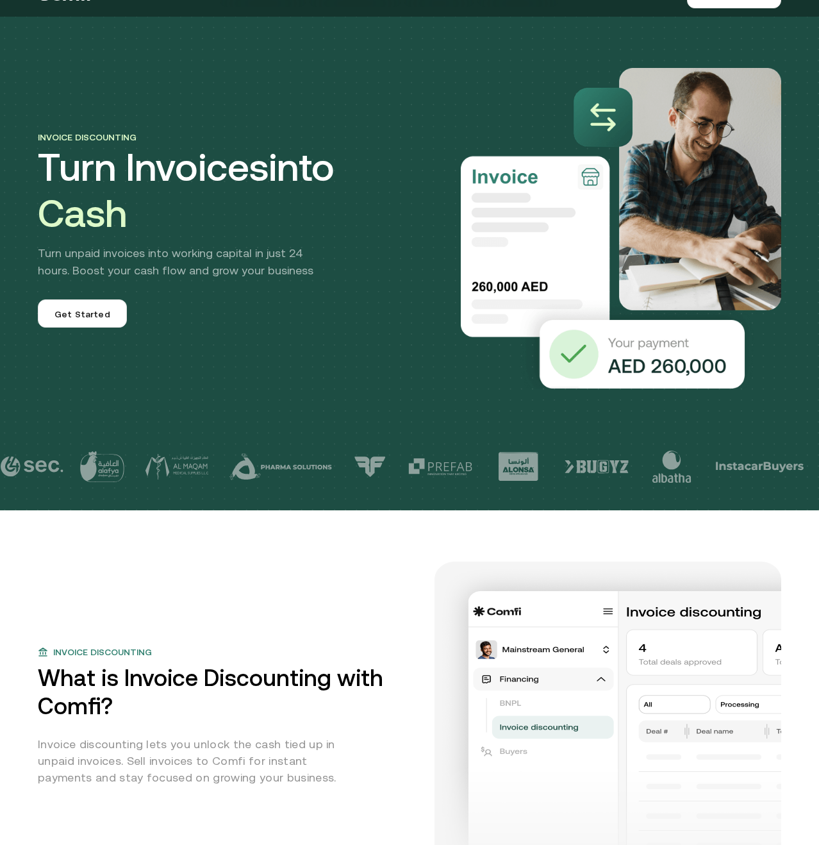
click at [185, 261] on p "Turn unpaid invoices into working capital in just 24 hours. Boost your cash flo…" at bounding box center [186, 261] width 297 height 35
click at [186, 261] on p "Turn unpaid invoices into working capital in just 24 hours. Boost your cash flo…" at bounding box center [186, 261] width 297 height 35
click at [300, 252] on p "Turn unpaid invoices into working capital in just 24 hours. Boost your cash flo…" at bounding box center [186, 261] width 297 height 35
click at [295, 245] on p "Turn unpaid invoices into working capital in just 24 hours. Boost your cash flo…" at bounding box center [186, 261] width 297 height 35
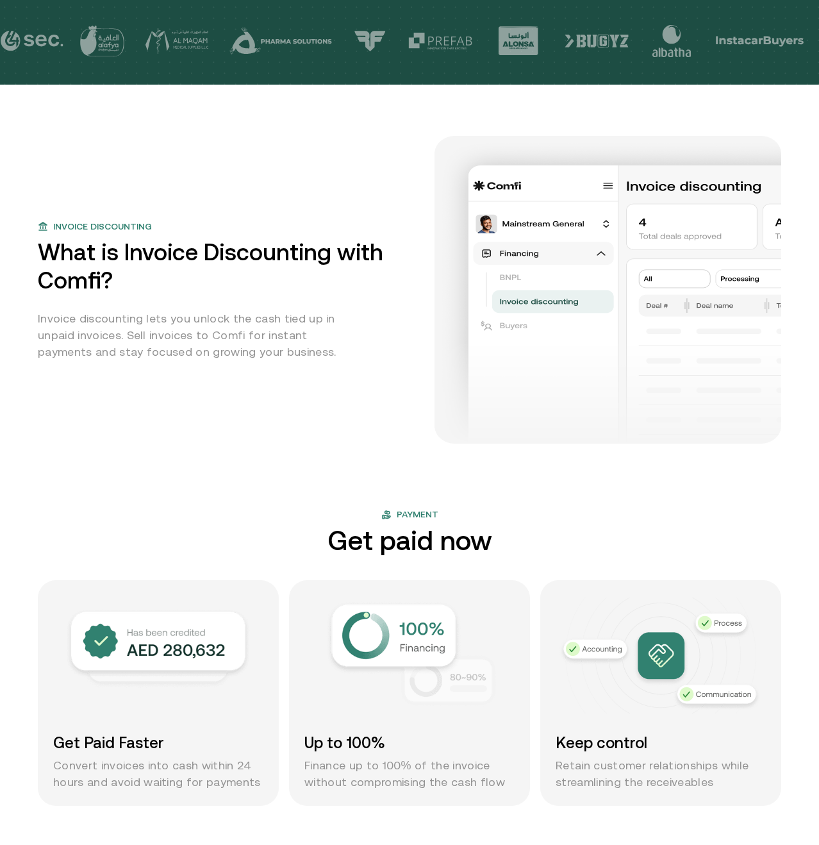
scroll to position [535, 0]
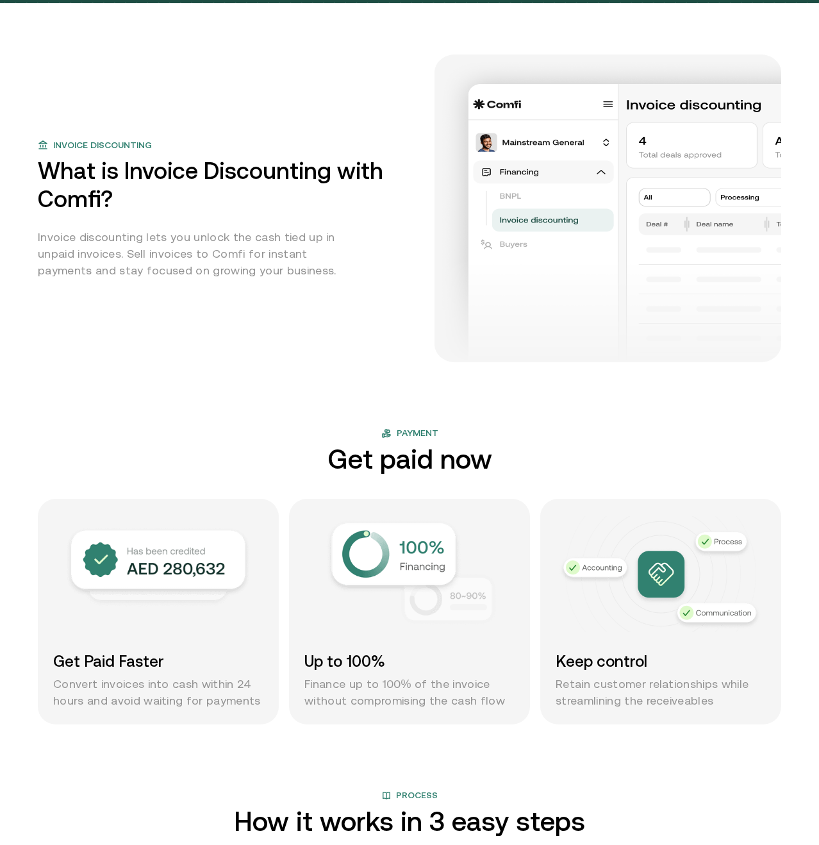
click at [87, 195] on h2 "What is Invoice Discounting with Comfi?" at bounding box center [228, 185] width 381 height 56
click at [88, 196] on h2 "What is Invoice Discounting with Comfi?" at bounding box center [228, 185] width 381 height 56
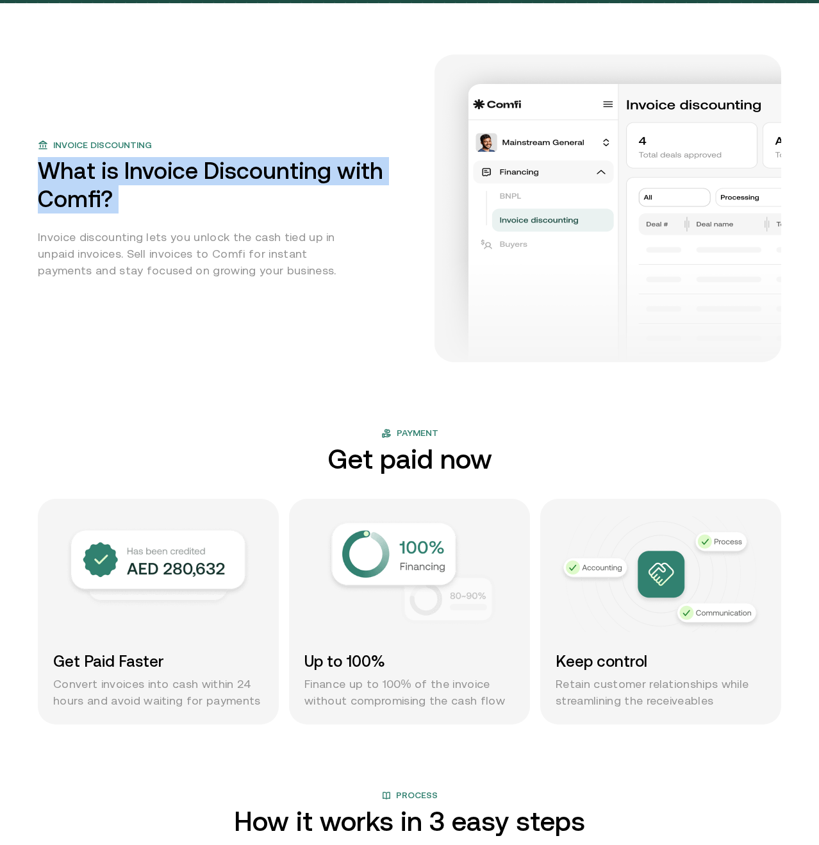
click at [88, 195] on h2 "What is Invoice Discounting with Comfi?" at bounding box center [228, 185] width 381 height 56
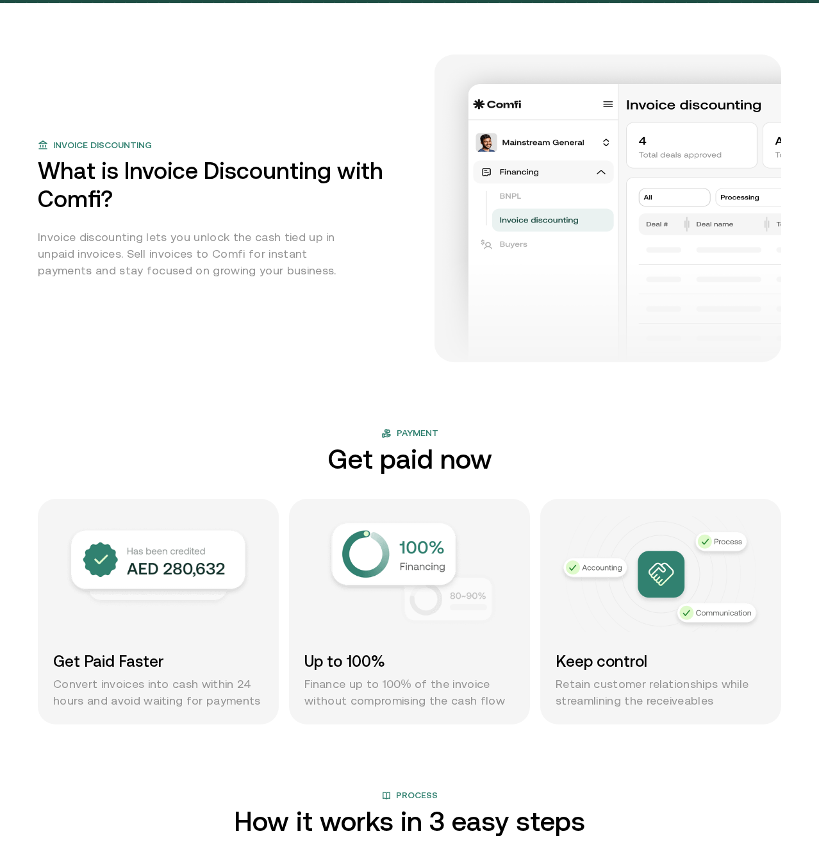
click at [176, 169] on h2 "What is Invoice Discounting with Comfi?" at bounding box center [228, 185] width 381 height 56
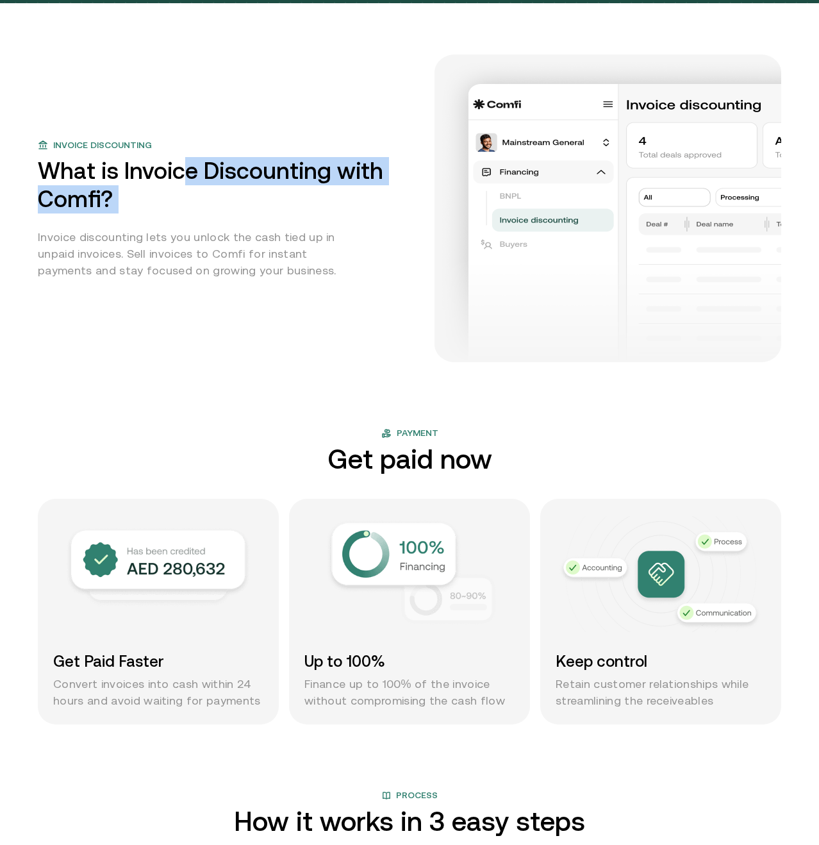
click at [177, 169] on h2 "What is Invoice Discounting with Comfi?" at bounding box center [228, 185] width 381 height 56
click at [151, 175] on h2 "What is Invoice Discounting with Comfi?" at bounding box center [228, 185] width 381 height 56
drag, startPoint x: 151, startPoint y: 172, endPoint x: 197, endPoint y: 169, distance: 46.9
click at [151, 172] on h2 "What is Invoice Discounting with Comfi?" at bounding box center [228, 185] width 381 height 56
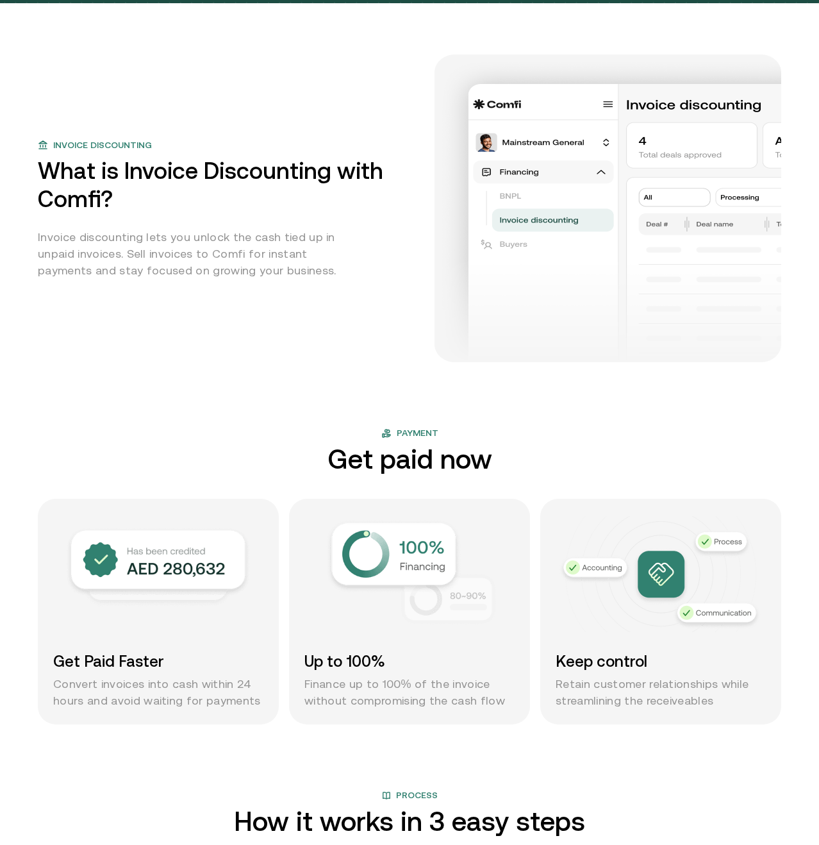
click at [238, 167] on h2 "What is Invoice Discounting with Comfi?" at bounding box center [228, 185] width 381 height 56
click at [238, 168] on h2 "What is Invoice Discounting with Comfi?" at bounding box center [228, 185] width 381 height 56
click at [156, 176] on h2 "What is Invoice Discounting with Comfi?" at bounding box center [228, 185] width 381 height 56
click at [154, 175] on h2 "What is Invoice Discounting with Comfi?" at bounding box center [228, 185] width 381 height 56
click at [169, 178] on h2 "What is Invoice Discounting with Comfi?" at bounding box center [228, 185] width 381 height 56
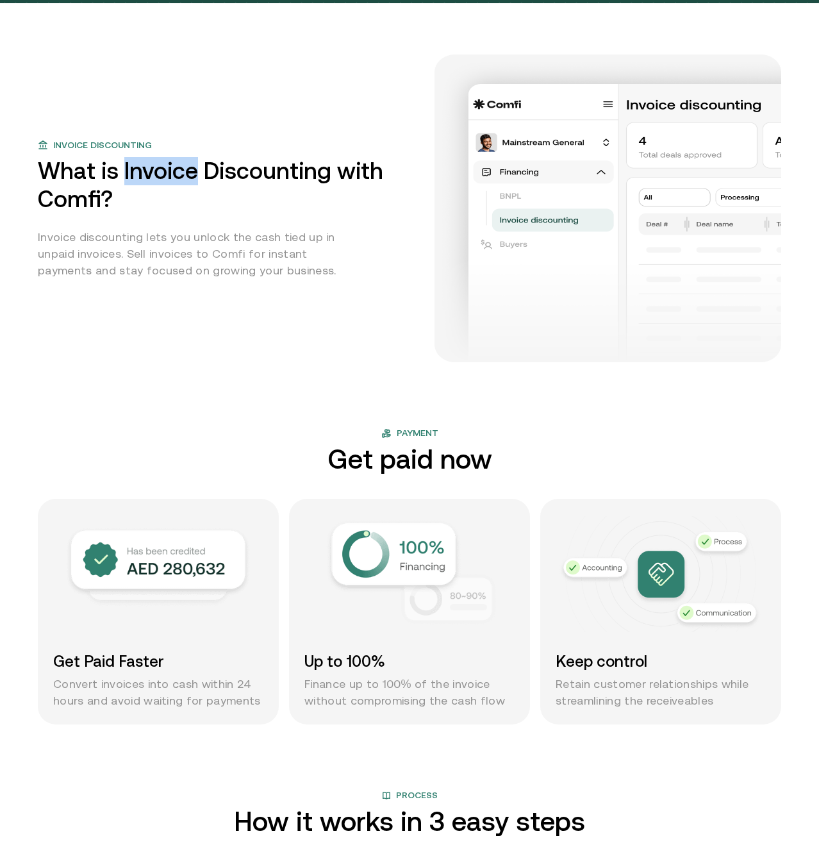
click at [169, 178] on h2 "What is Invoice Discounting with Comfi?" at bounding box center [228, 185] width 381 height 56
click at [224, 173] on h2 "What is Invoice Discounting with Comfi?" at bounding box center [228, 185] width 381 height 56
click at [224, 172] on h2 "What is Invoice Discounting with Comfi?" at bounding box center [228, 185] width 381 height 56
click at [145, 171] on h2 "What is Invoice Discounting with Comfi?" at bounding box center [228, 185] width 381 height 56
click at [144, 171] on h2 "What is Invoice Discounting with Comfi?" at bounding box center [228, 185] width 381 height 56
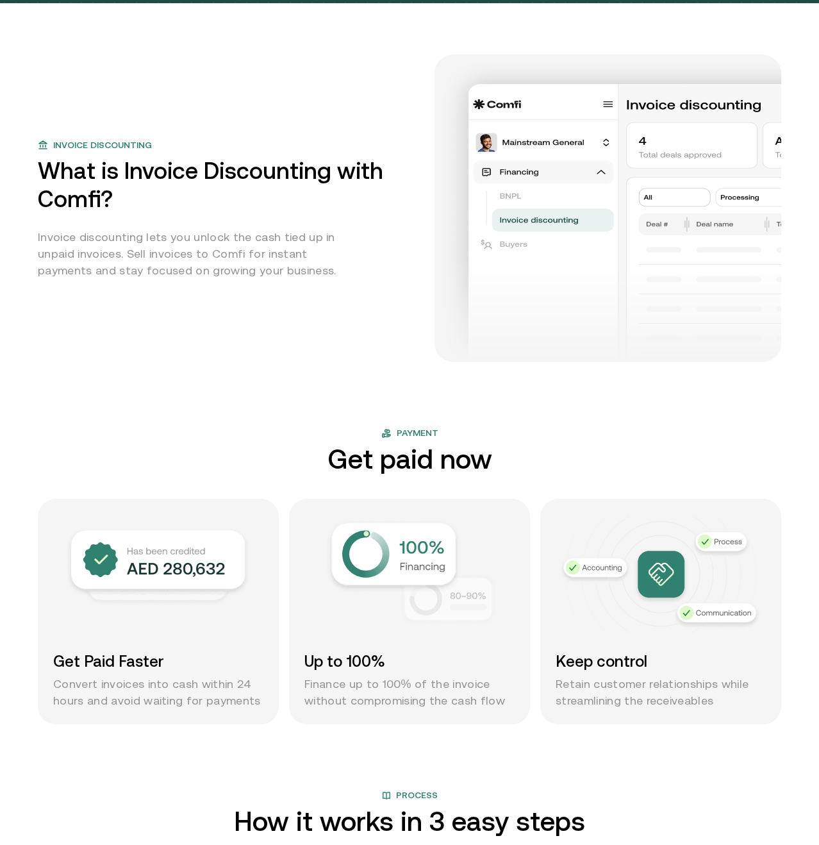
click at [239, 176] on h2 "What is Invoice Discounting with Comfi?" at bounding box center [228, 185] width 381 height 56
drag, startPoint x: 239, startPoint y: 176, endPoint x: 229, endPoint y: 178, distance: 10.6
click at [238, 176] on h2 "What is Invoice Discounting with Comfi?" at bounding box center [228, 185] width 381 height 56
click at [157, 167] on h2 "What is Invoice Discounting with Comfi?" at bounding box center [228, 185] width 381 height 56
click at [161, 165] on h2 "What is Invoice Discounting with Comfi?" at bounding box center [228, 185] width 381 height 56
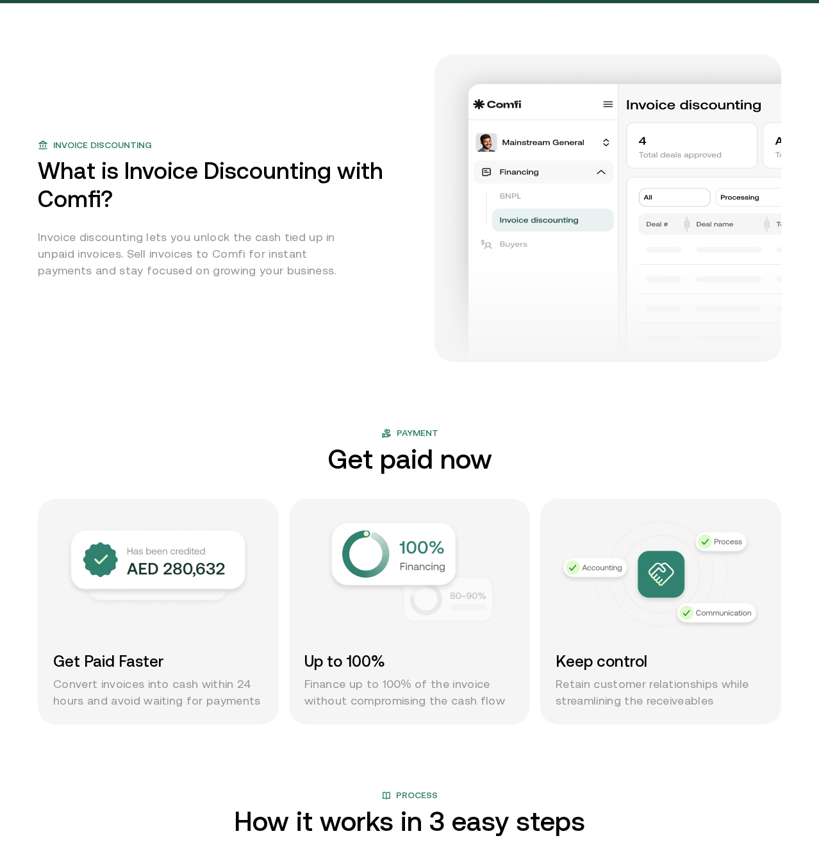
click at [160, 167] on h2 "What is Invoice Discounting with Comfi?" at bounding box center [228, 185] width 381 height 56
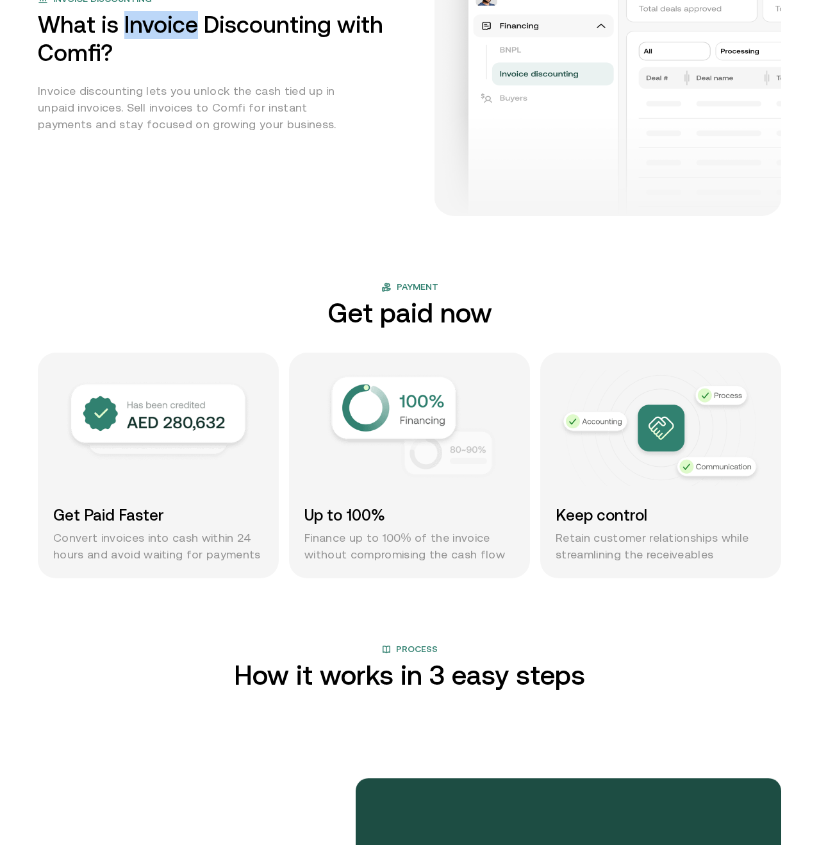
scroll to position [788, 0]
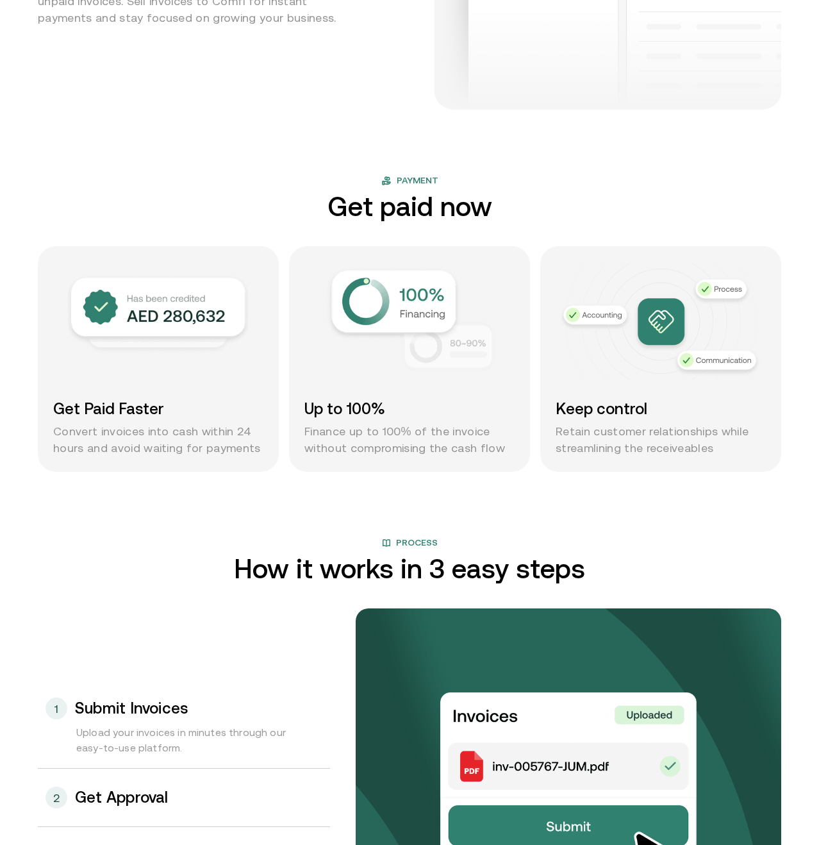
click at [452, 566] on h2 "How it works in 3 easy steps" at bounding box center [409, 568] width 351 height 28
click at [453, 566] on h2 "How it works in 3 easy steps" at bounding box center [409, 568] width 351 height 28
click at [331, 575] on h2 "How it works in 3 easy steps" at bounding box center [409, 568] width 351 height 28
click at [332, 575] on h2 "How it works in 3 easy steps" at bounding box center [409, 568] width 351 height 28
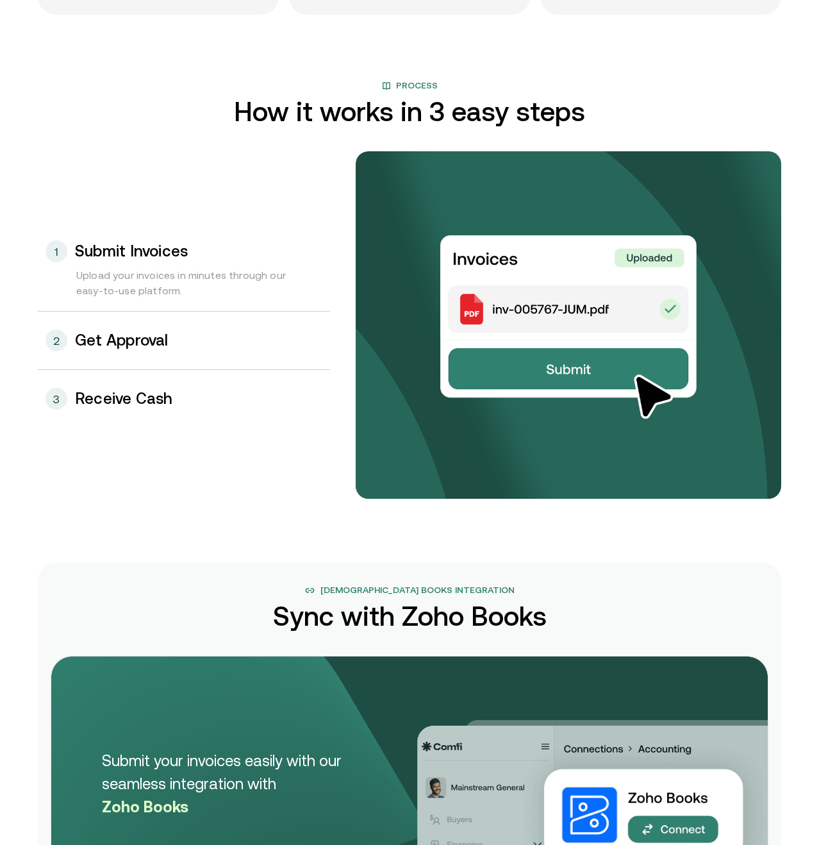
scroll to position [1372, 0]
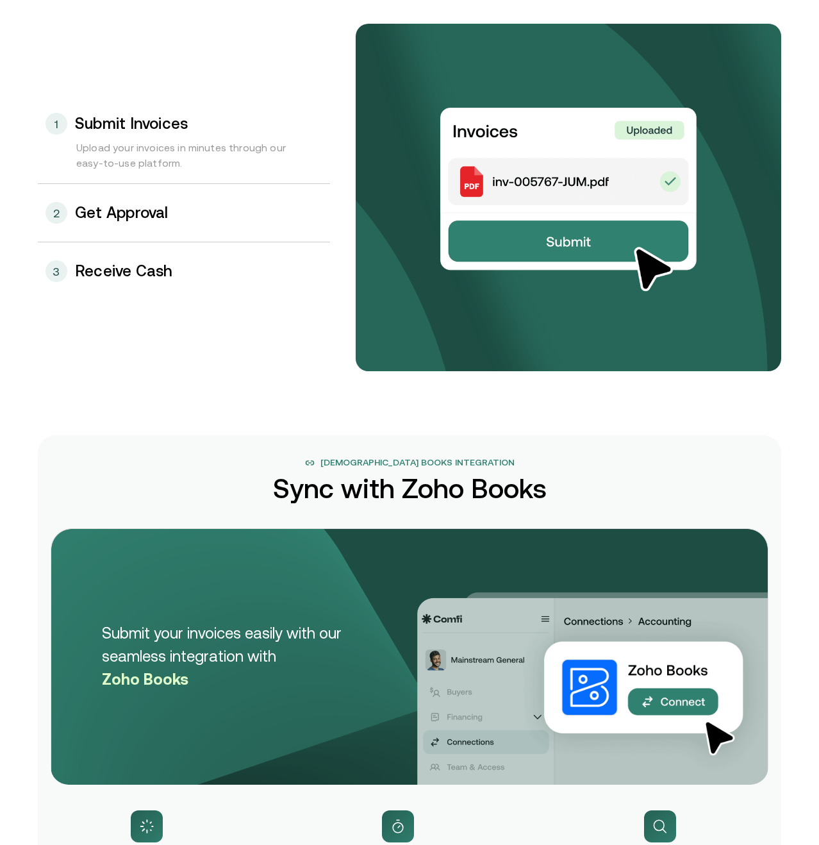
click at [377, 479] on h2 "Sync with Zoho Books" at bounding box center [410, 488] width 274 height 28
click at [376, 478] on h2 "Sync with Zoho Books" at bounding box center [410, 488] width 274 height 28
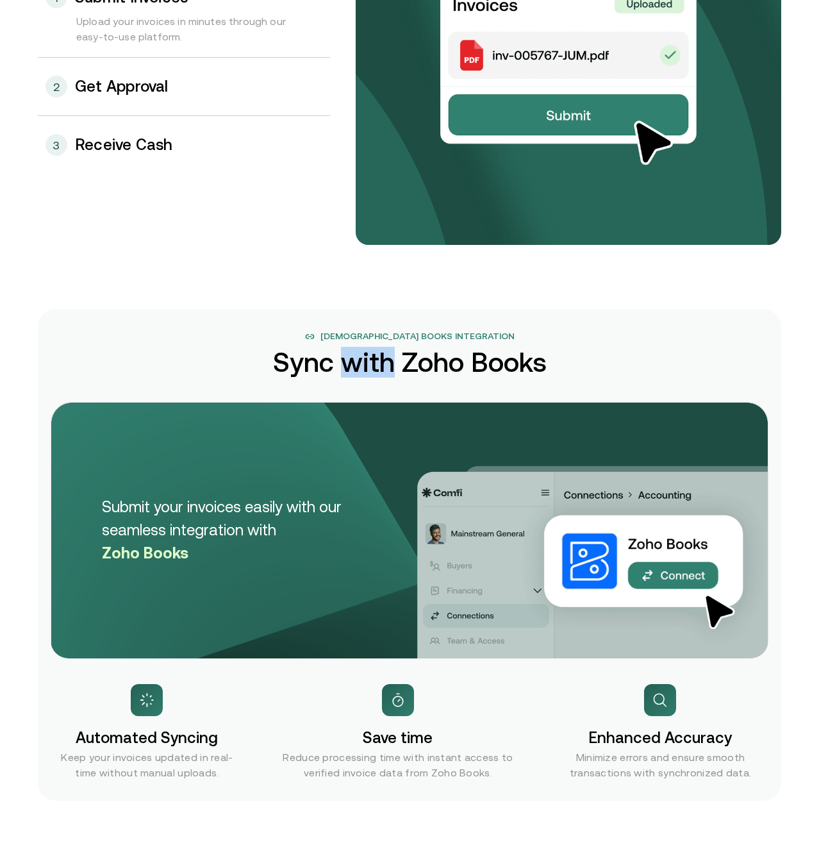
scroll to position [1715, 0]
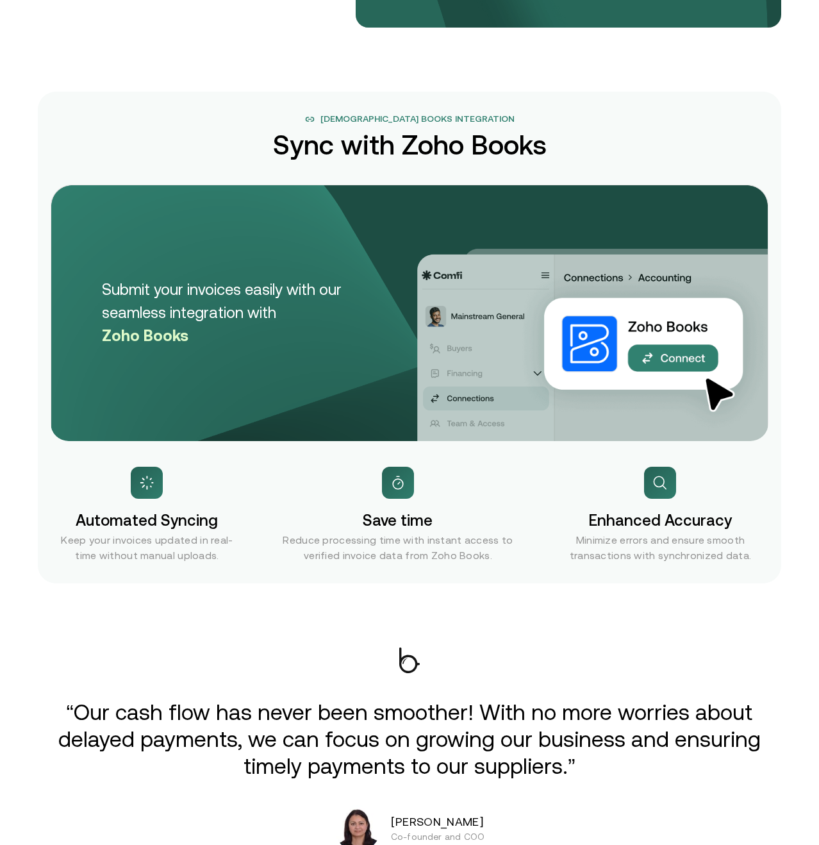
click at [424, 527] on h3 "Save time" at bounding box center [398, 520] width 70 height 23
click at [423, 526] on h3 "Save time" at bounding box center [398, 520] width 70 height 23
click at [384, 522] on h3 "Save time" at bounding box center [398, 520] width 70 height 23
drag, startPoint x: 384, startPoint y: 522, endPoint x: 368, endPoint y: 520, distance: 16.7
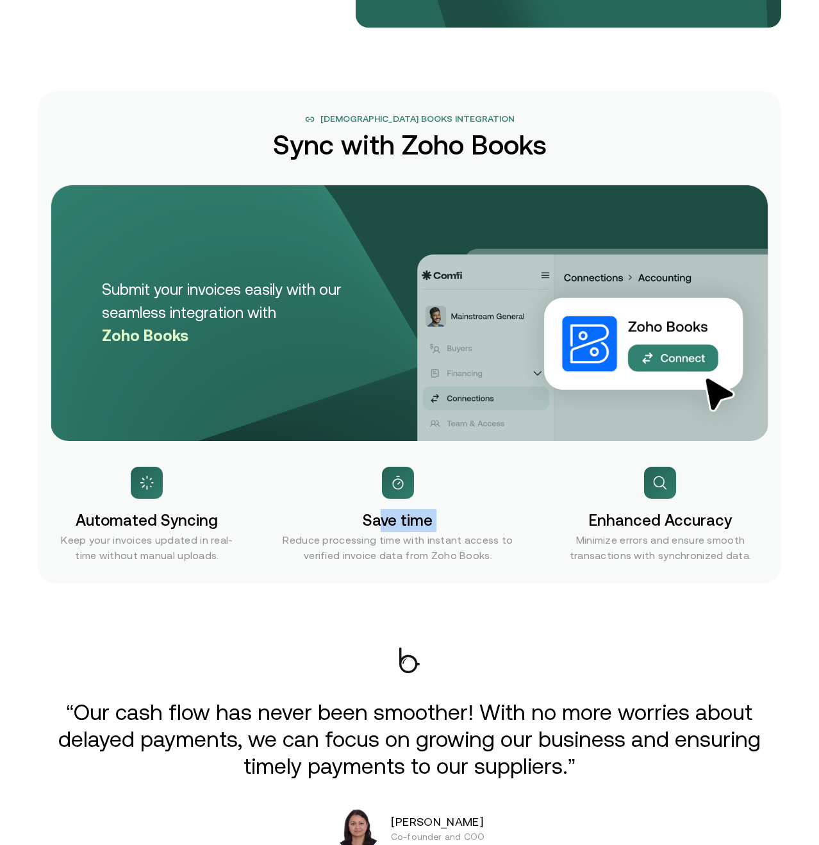
click at [384, 522] on h3 "Save time" at bounding box center [398, 520] width 70 height 23
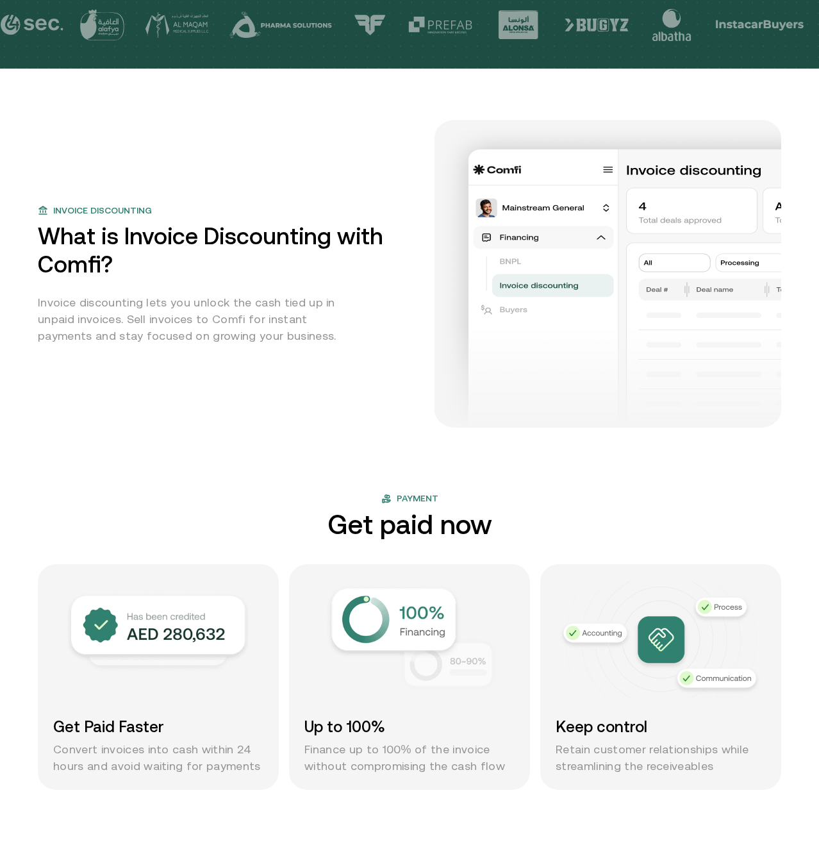
scroll to position [0, 0]
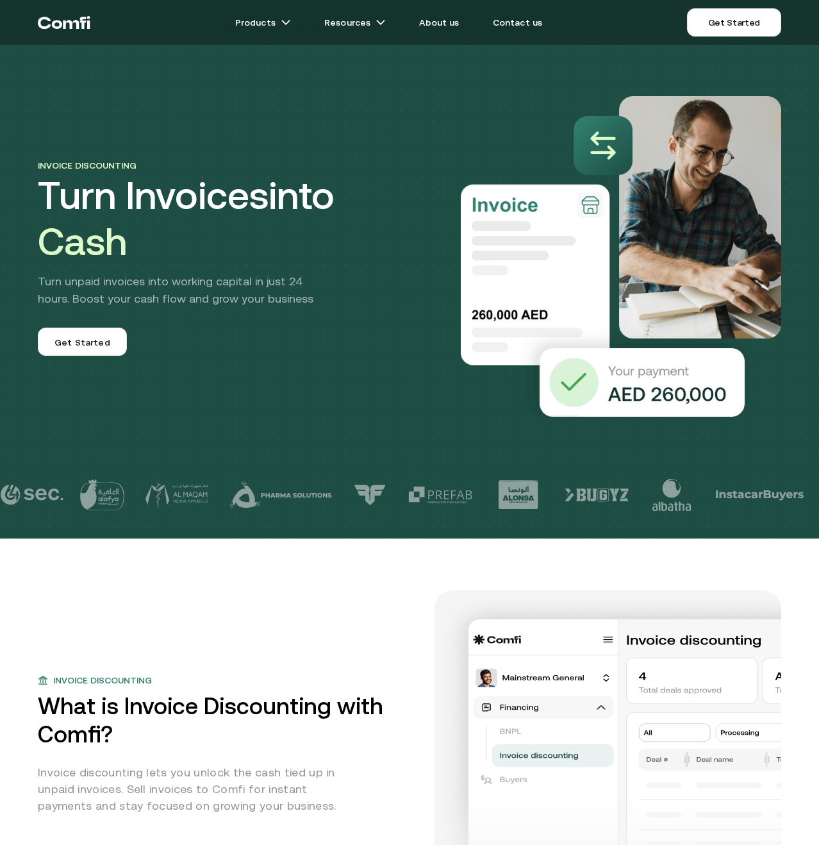
click at [68, 27] on icon "Return to the top of the Comfi home page" at bounding box center [64, 22] width 53 height 38
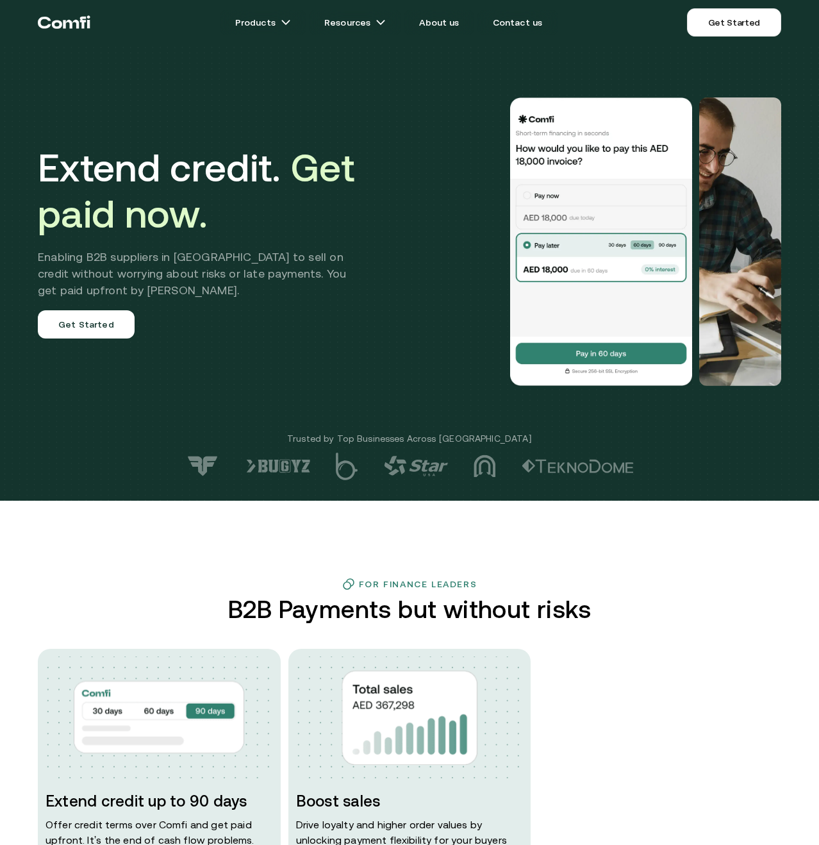
click at [197, 164] on h1 "Extend credit. Get paid now." at bounding box center [201, 191] width 327 height 92
click at [197, 165] on h1 "Extend credit. Get paid now." at bounding box center [201, 191] width 327 height 92
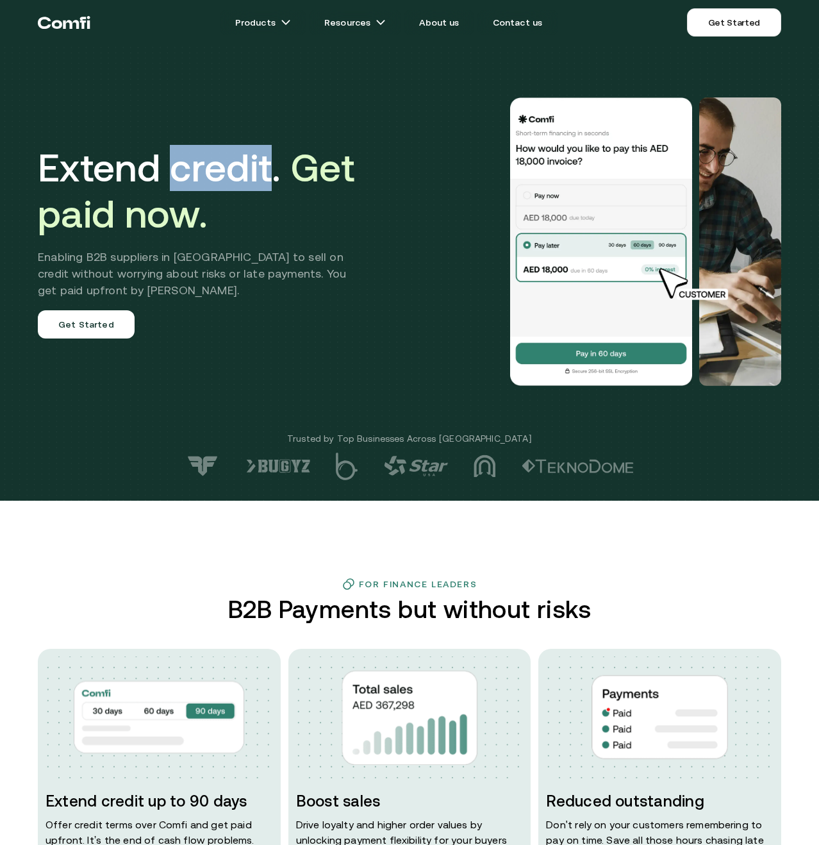
click at [197, 164] on h1 "Extend credit. Get paid now." at bounding box center [201, 191] width 327 height 92
click at [115, 162] on h1 "Extend credit. Get paid now." at bounding box center [201, 191] width 327 height 92
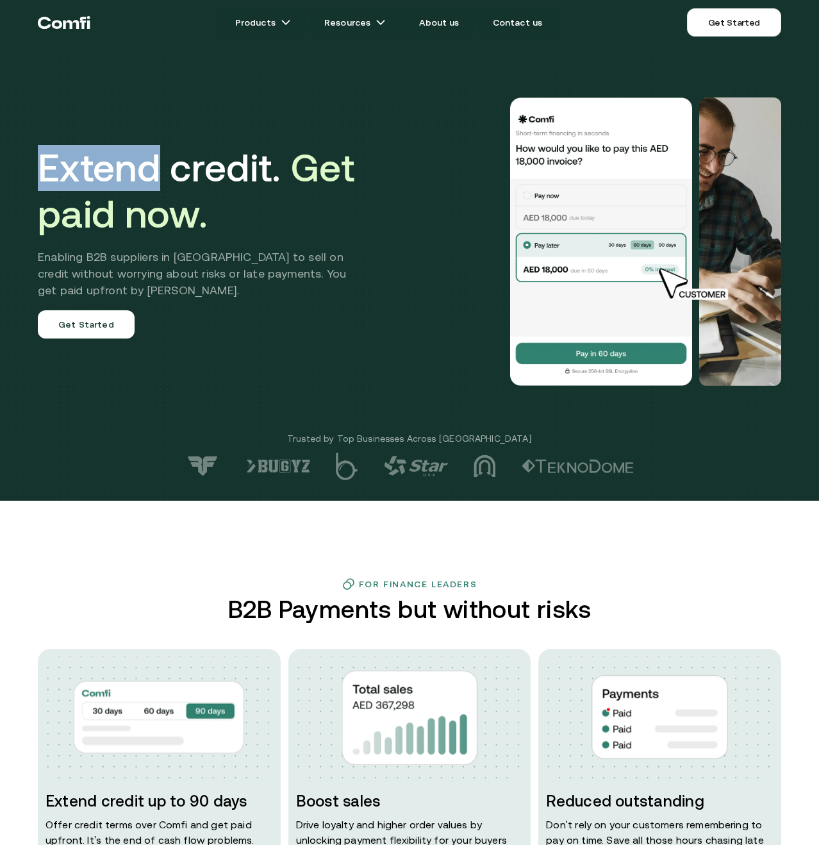
click at [115, 162] on h1 "Extend credit. Get paid now." at bounding box center [201, 191] width 327 height 92
drag, startPoint x: 116, startPoint y: 162, endPoint x: 290, endPoint y: 170, distance: 173.8
click at [117, 163] on h1 "Extend credit. Get paid now." at bounding box center [201, 191] width 327 height 92
click at [337, 169] on span "Get paid now." at bounding box center [196, 190] width 317 height 90
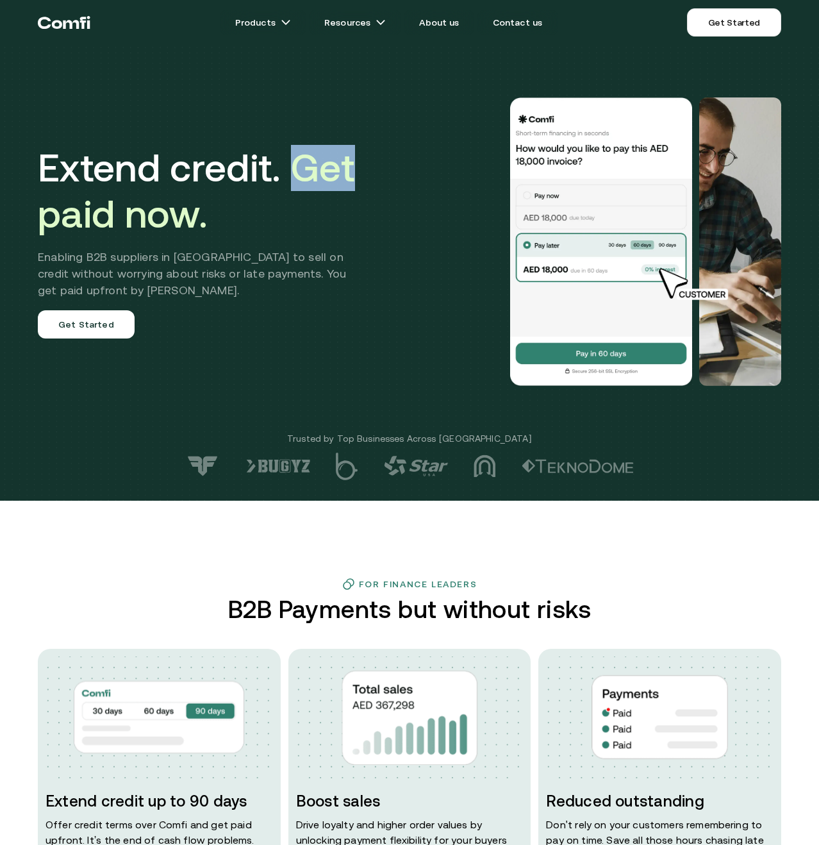
click at [337, 169] on span "Get paid now." at bounding box center [196, 190] width 317 height 90
click at [89, 217] on span "Get paid now." at bounding box center [196, 190] width 317 height 90
drag, startPoint x: 90, startPoint y: 217, endPoint x: 119, endPoint y: 218, distance: 29.5
click at [90, 217] on span "Get paid now." at bounding box center [196, 190] width 317 height 90
click at [150, 222] on span "Get paid now." at bounding box center [196, 190] width 317 height 90
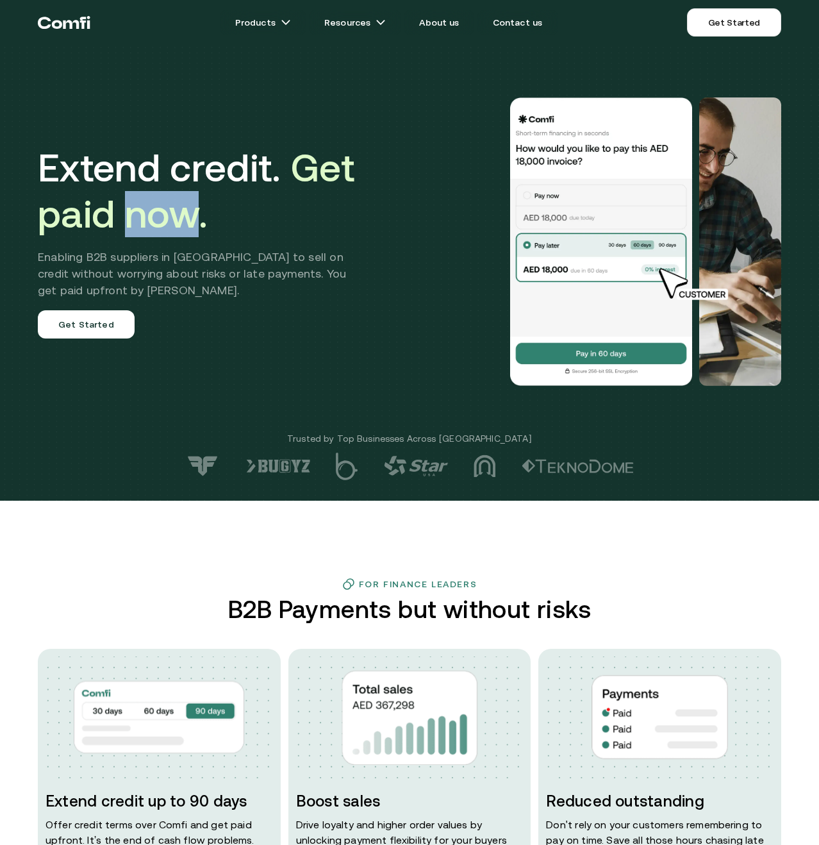
click at [151, 222] on span "Get paid now." at bounding box center [196, 190] width 317 height 90
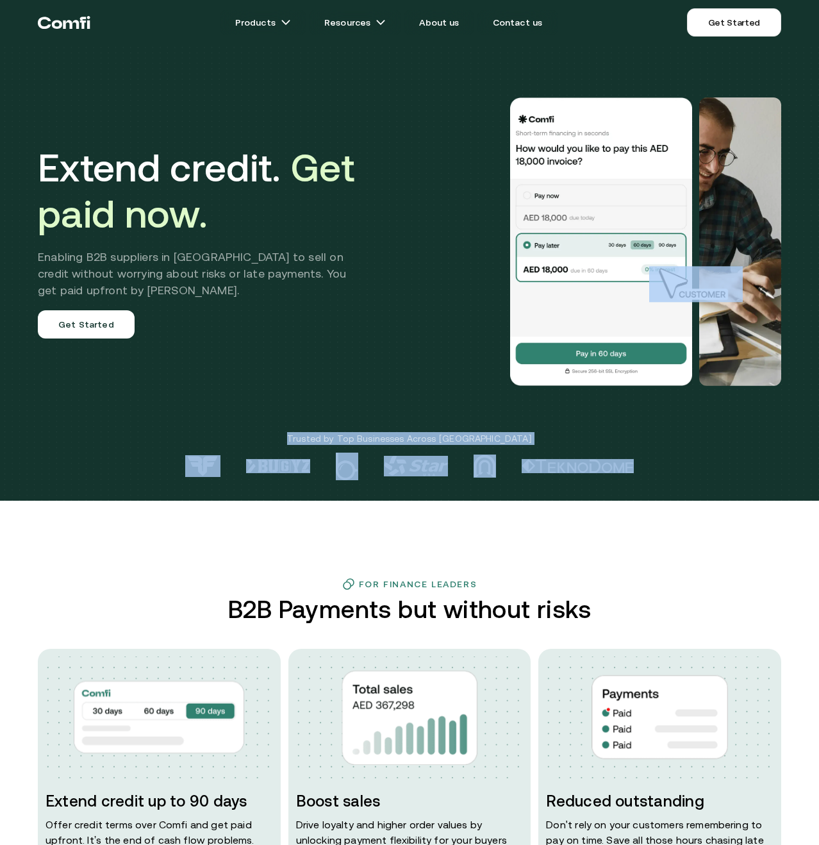
drag, startPoint x: 745, startPoint y: 393, endPoint x: 681, endPoint y: 491, distance: 116.9
click at [662, 477] on div "Extend credit. Get paid now. Enabling B2B suppliers in MENA to sell on credit w…" at bounding box center [409, 250] width 819 height 500
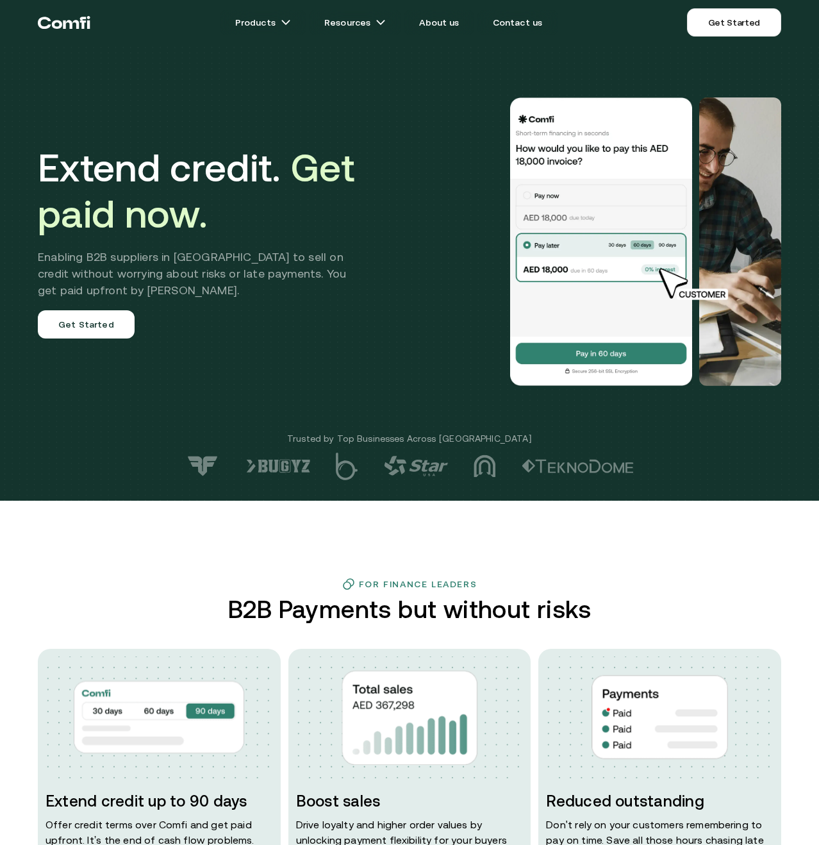
drag, startPoint x: 719, startPoint y: 461, endPoint x: 699, endPoint y: 459, distance: 20.0
click at [718, 461] on div at bounding box center [409, 466] width 819 height 28
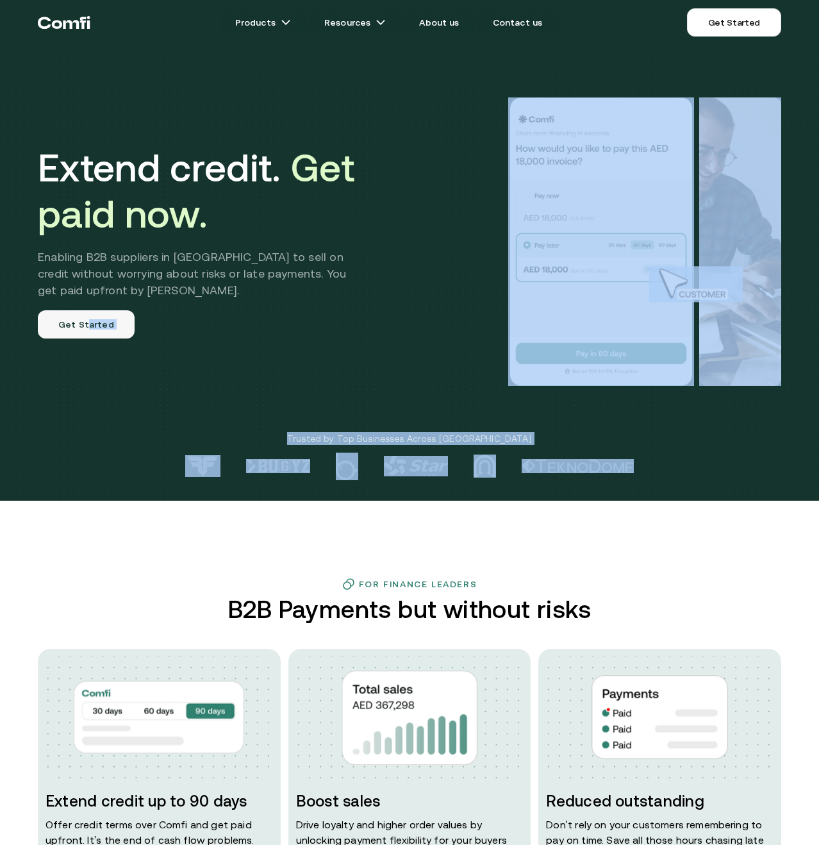
drag, startPoint x: 669, startPoint y: 469, endPoint x: 90, endPoint y: 326, distance: 596.6
click at [85, 326] on div "Extend credit. Get paid now. Enabling B2B suppliers in MENA to sell on credit w…" at bounding box center [409, 250] width 819 height 500
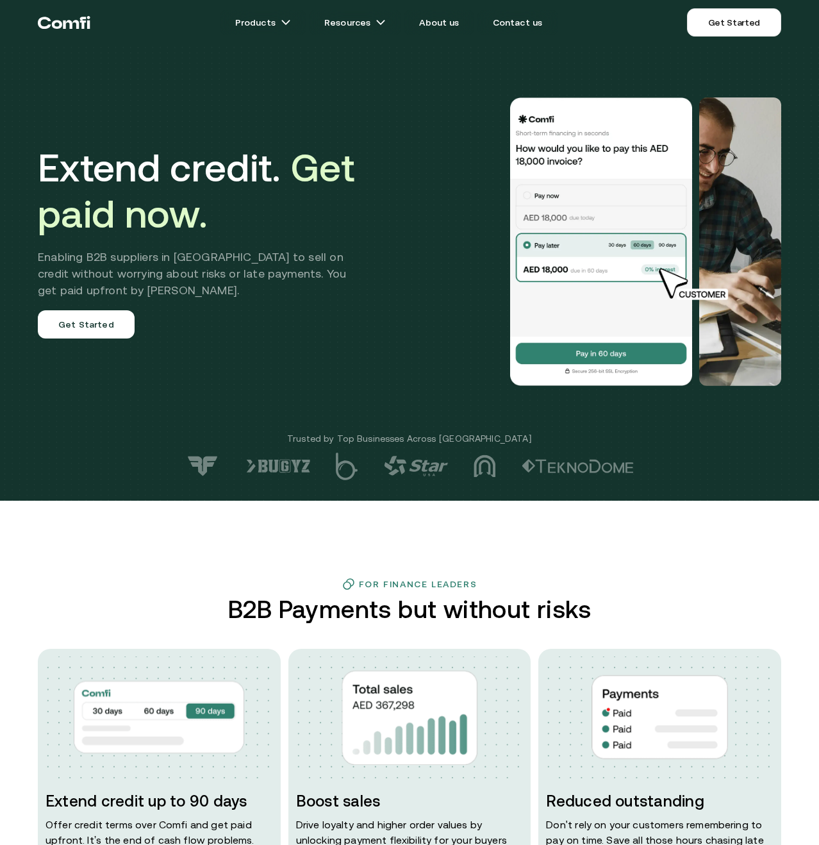
click at [417, 363] on div at bounding box center [581, 241] width 400 height 288
click at [66, 276] on h2 "Enabling B2B suppliers in MENA to sell on credit without worrying about risks o…" at bounding box center [201, 274] width 327 height 50
click at [64, 277] on h2 "Enabling B2B suppliers in MENA to sell on credit without worrying about risks o…" at bounding box center [201, 274] width 327 height 50
click at [60, 277] on h2 "Enabling B2B suppliers in MENA to sell on credit without worrying about risks o…" at bounding box center [201, 274] width 327 height 50
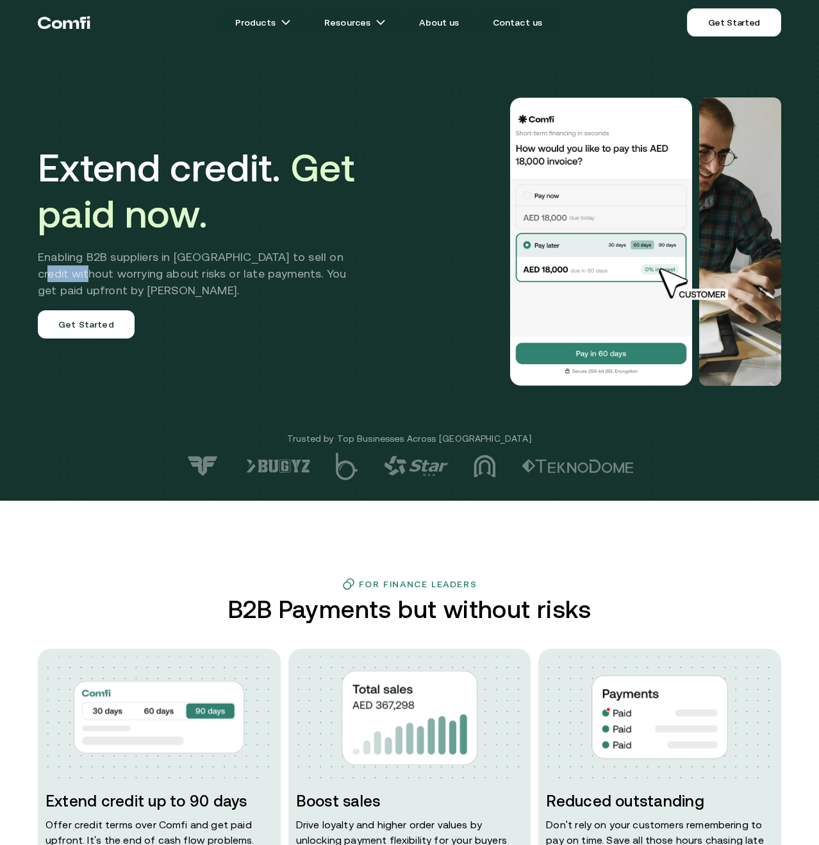
click at [60, 277] on h2 "Enabling B2B suppliers in MENA to sell on credit without worrying about risks o…" at bounding box center [201, 274] width 327 height 50
click at [135, 280] on h2 "Enabling B2B suppliers in MENA to sell on credit without worrying about risks o…" at bounding box center [201, 274] width 327 height 50
click at [135, 279] on h2 "Enabling B2B suppliers in MENA to sell on credit without worrying about risks o…" at bounding box center [201, 274] width 327 height 50
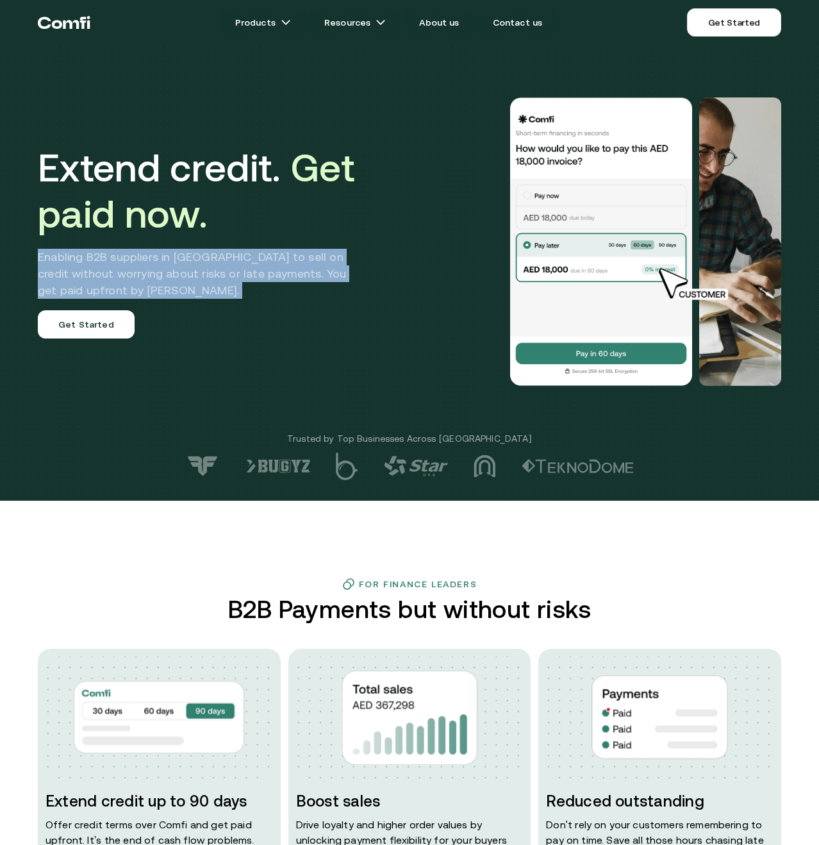
click at [135, 279] on h2 "Enabling B2B suppliers in MENA to sell on credit without worrying about risks o…" at bounding box center [201, 274] width 327 height 50
